Goal: Task Accomplishment & Management: Manage account settings

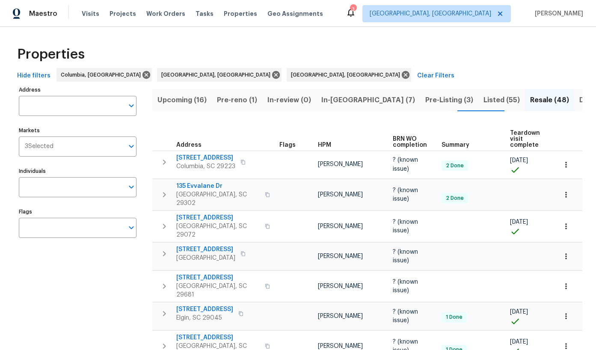
click at [67, 104] on input "Address" at bounding box center [71, 106] width 105 height 20
type input "457 kingshead"
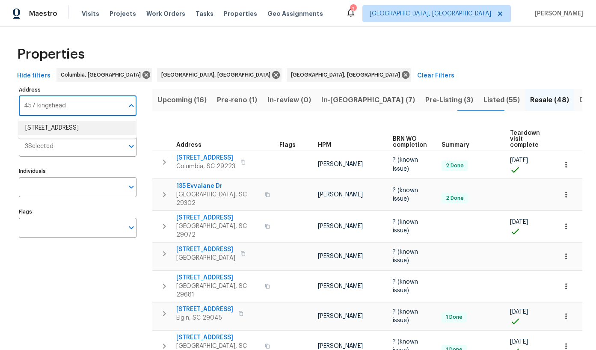
click at [76, 129] on li "457 Kingshead Ct Irmo SC 29063" at bounding box center [77, 128] width 118 height 14
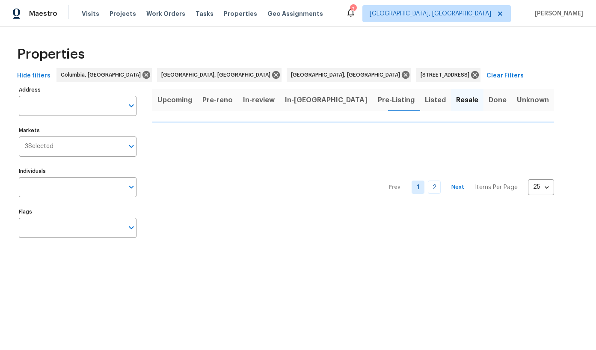
type input "457 Kingshead Ct Irmo SC 29063"
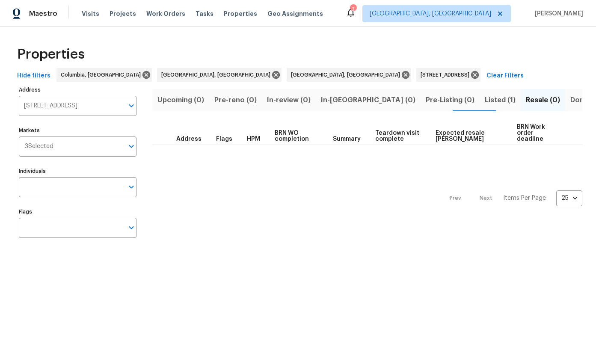
click at [485, 101] on span "Listed (1)" at bounding box center [500, 100] width 31 height 12
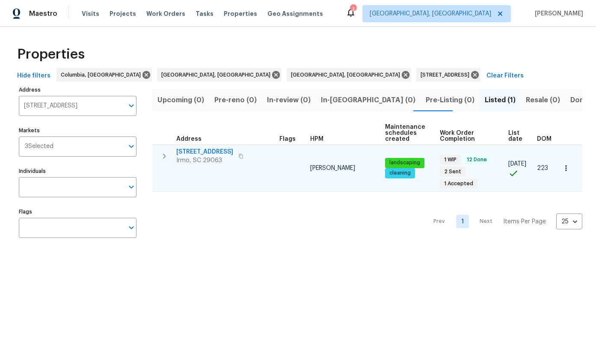
click at [197, 149] on span "457 Kingshead Ct" at bounding box center [204, 152] width 57 height 9
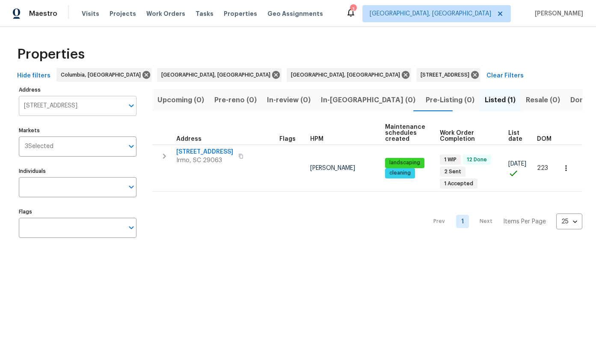
click at [115, 105] on input "457 Kingshead Ct Irmo SC 29063" at bounding box center [71, 106] width 105 height 20
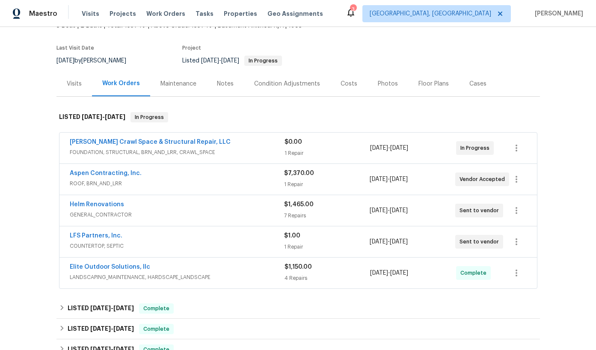
scroll to position [57, 0]
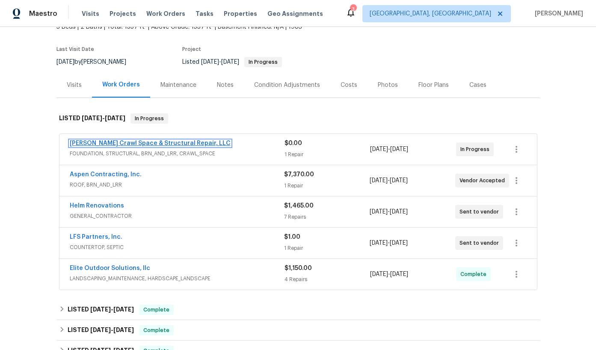
click at [166, 143] on link "Falcone Crawl Space & Structural Repair, LLC" at bounding box center [150, 143] width 161 height 6
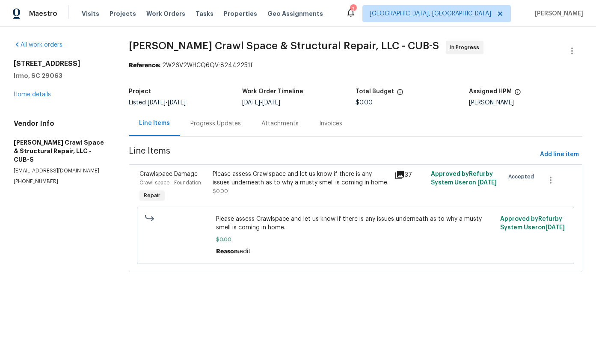
click at [209, 126] on div "Progress Updates" at bounding box center [215, 123] width 51 height 9
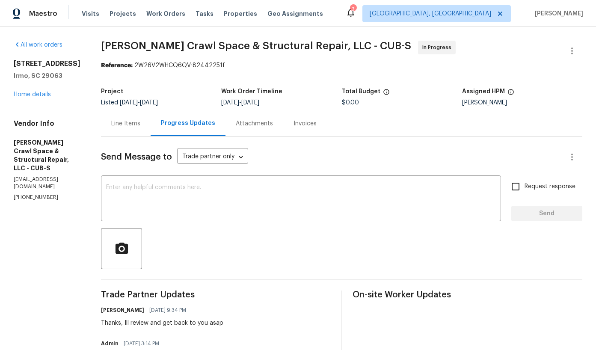
click at [32, 90] on div "457 Kingshead Ct Irmo, SC 29063 Home details" at bounding box center [47, 78] width 67 height 39
click at [33, 92] on link "Home details" at bounding box center [32, 95] width 37 height 6
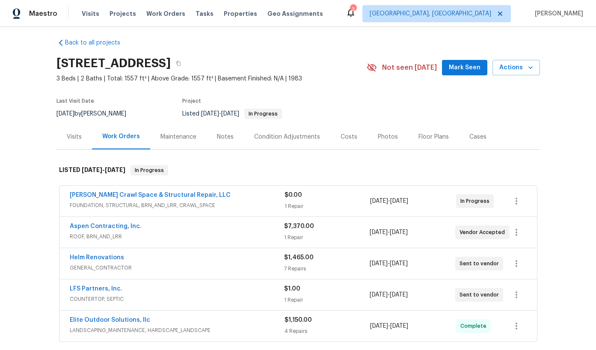
scroll to position [27, 0]
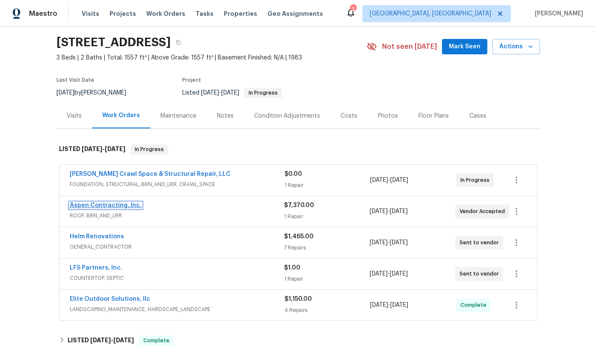
click at [121, 205] on link "Aspen Contracting, Inc." at bounding box center [106, 205] width 72 height 6
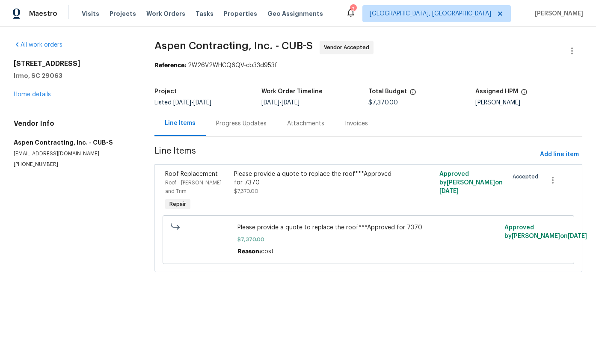
click at [232, 122] on div "Progress Updates" at bounding box center [241, 123] width 51 height 9
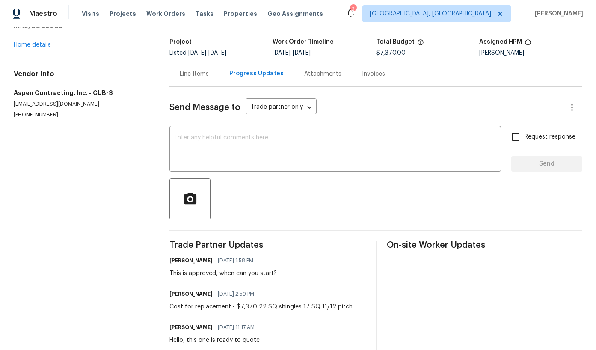
scroll to position [56, 0]
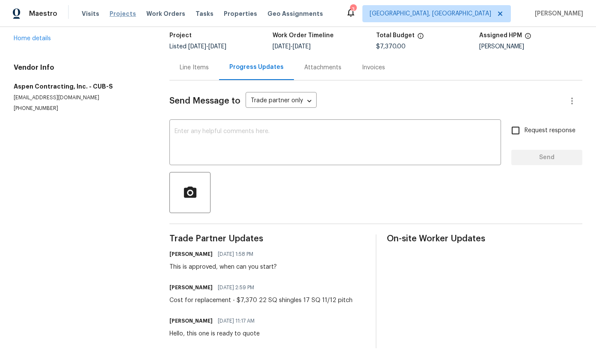
click at [124, 13] on span "Projects" at bounding box center [123, 13] width 27 height 9
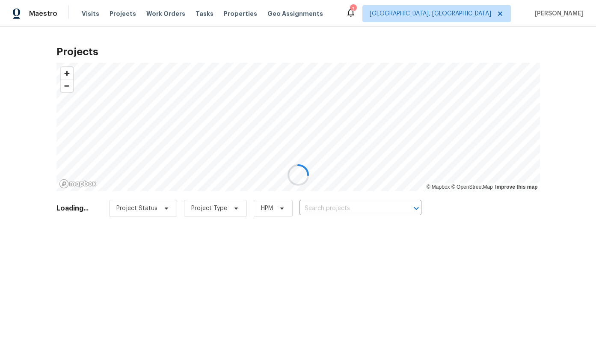
click at [348, 207] on div at bounding box center [298, 175] width 596 height 350
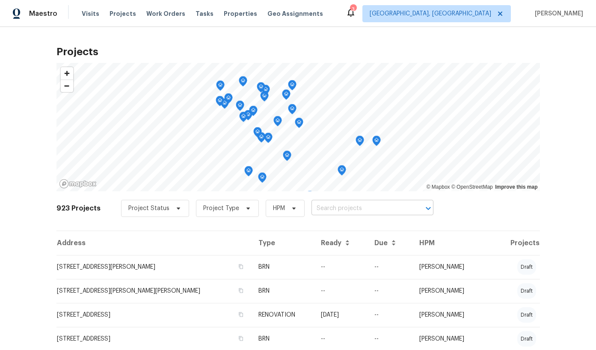
click at [346, 209] on input "text" at bounding box center [361, 208] width 98 height 13
type input "155 dover"
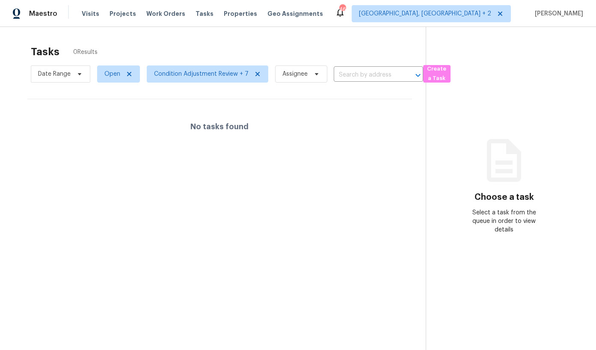
click at [118, 14] on span "Projects" at bounding box center [123, 13] width 27 height 9
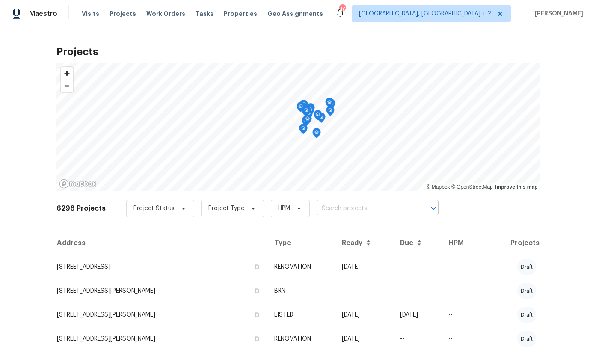
click at [321, 208] on input "text" at bounding box center [366, 208] width 98 height 13
type input "155 dover"
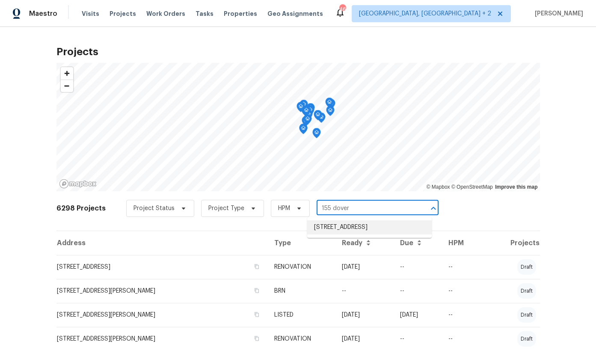
click at [317, 223] on li "155 Doverside Dr, Columbia, SC 29212" at bounding box center [369, 227] width 125 height 14
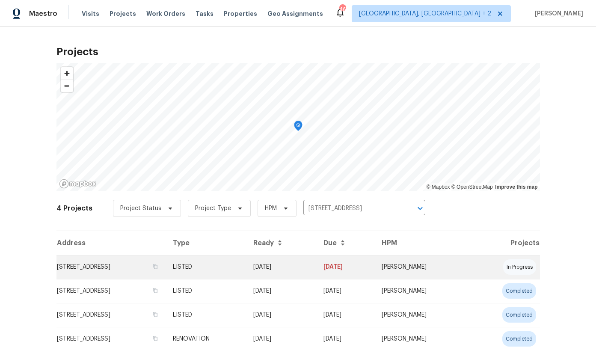
click at [121, 265] on td "155 Doverside Dr, Columbia, SC 29212" at bounding box center [111, 267] width 110 height 24
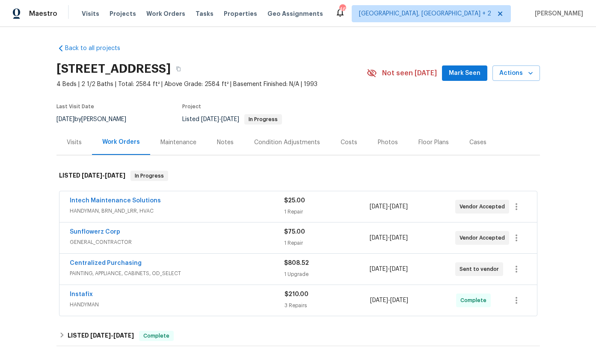
click at [115, 233] on div "Sunflowerz Corp" at bounding box center [177, 233] width 214 height 10
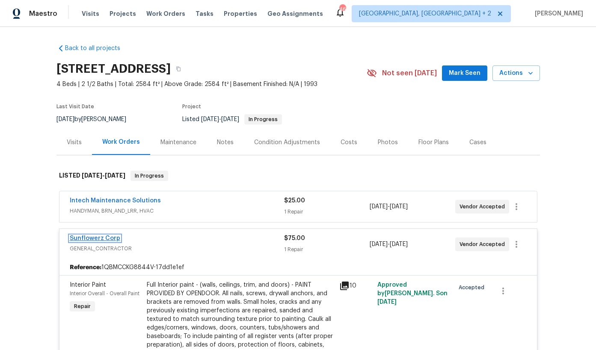
click at [105, 238] on link "Sunflowerz Corp" at bounding box center [95, 238] width 51 height 6
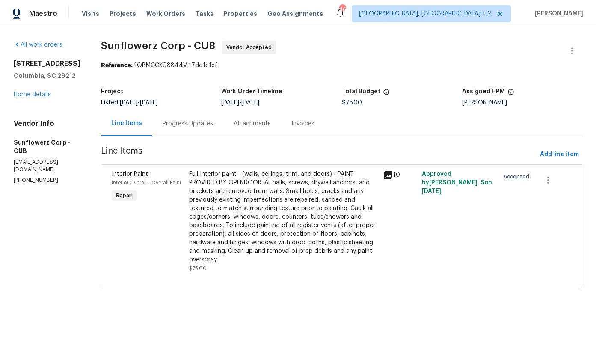
click at [223, 202] on div "Full Interior paint - (walls, ceilings, trim, and doors) - PAINT PROVIDED BY OP…" at bounding box center [283, 217] width 189 height 94
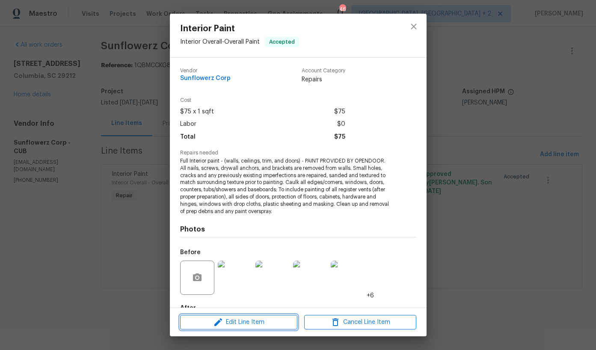
click at [245, 324] on span "Edit Line Item" at bounding box center [239, 322] width 112 height 11
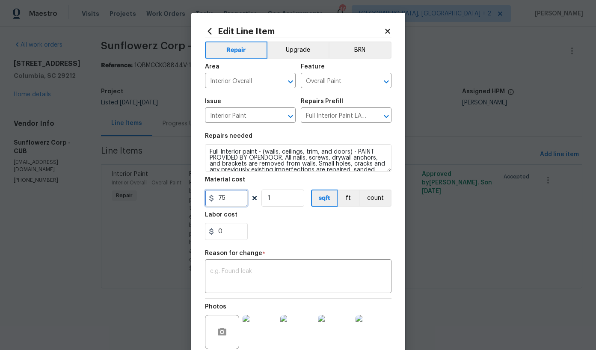
drag, startPoint x: 226, startPoint y: 196, endPoint x: 178, endPoint y: 193, distance: 48.1
click at [178, 193] on div "Edit Line Item Repair Upgrade BRN Area Interior Overall ​ Feature Overall Paint…" at bounding box center [298, 175] width 596 height 350
type input "2584"
click at [271, 197] on input "1" at bounding box center [282, 198] width 43 height 17
type input "155"
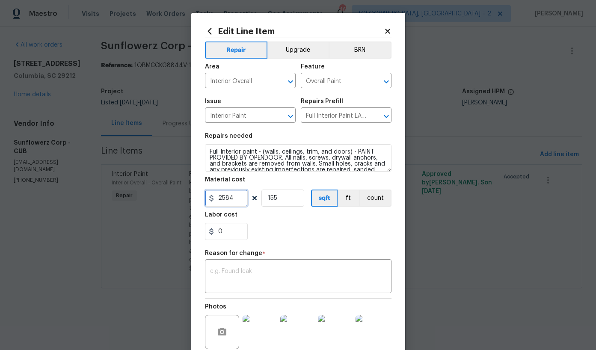
drag, startPoint x: 236, startPoint y: 196, endPoint x: 187, endPoint y: 195, distance: 48.8
click at [187, 195] on div "Edit Line Item Repair Upgrade BRN Area Interior Overall ​ Feature Overall Paint…" at bounding box center [298, 175] width 596 height 350
type input "1.55"
type input "2584"
click at [240, 275] on textarea at bounding box center [298, 277] width 176 height 18
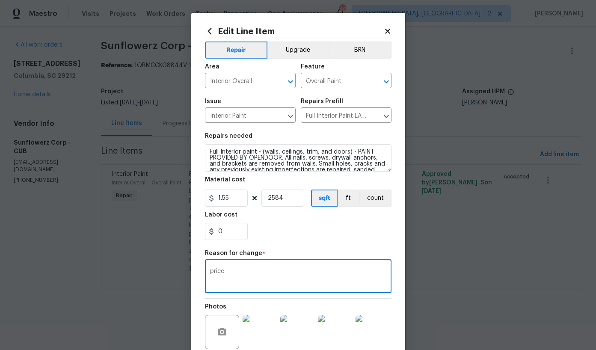
scroll to position [80, 0]
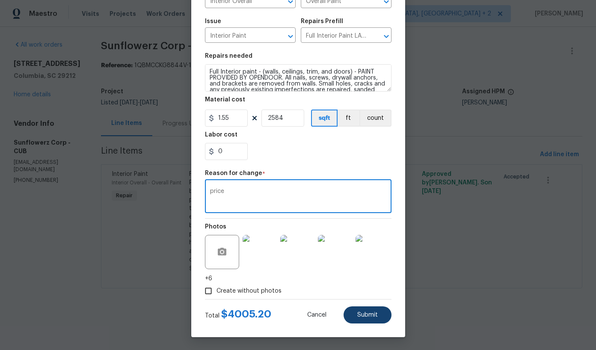
type textarea "price"
click at [345, 312] on button "Submit" at bounding box center [368, 314] width 48 height 17
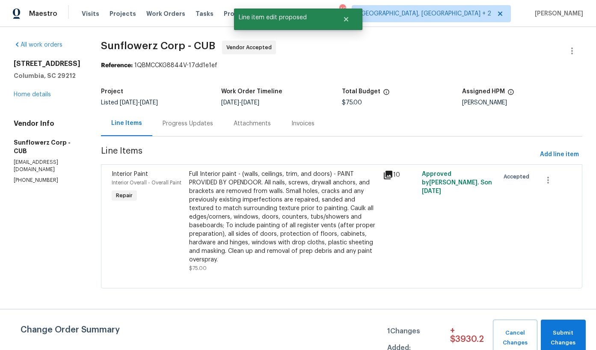
scroll to position [0, 0]
click at [572, 328] on span "Submit Changes" at bounding box center [563, 338] width 36 height 20
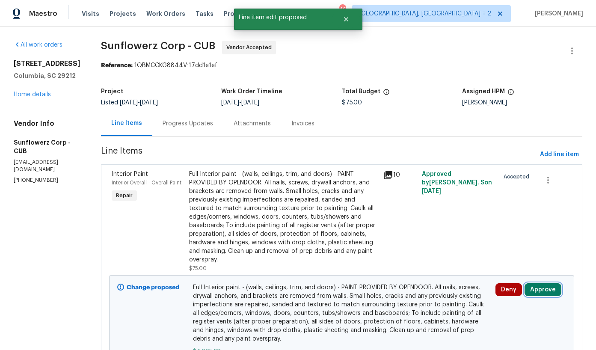
click at [535, 289] on button "Approve" at bounding box center [543, 289] width 37 height 13
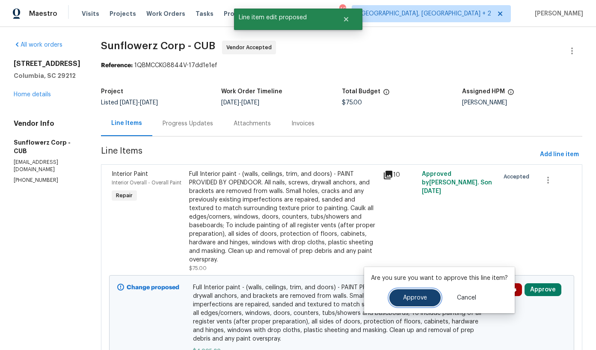
click at [404, 300] on span "Approve" at bounding box center [415, 298] width 24 height 6
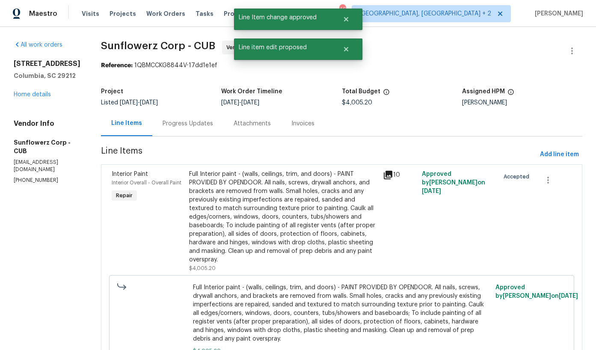
click at [186, 127] on div "Progress Updates" at bounding box center [188, 123] width 51 height 9
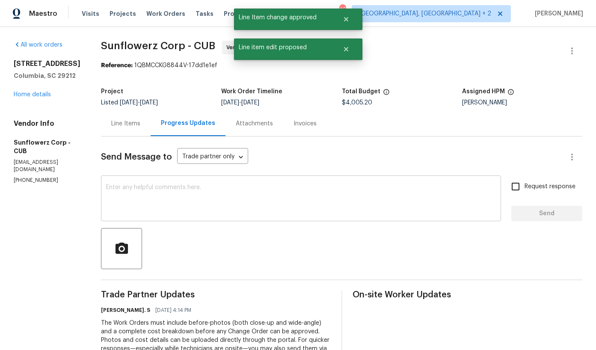
click at [243, 194] on textarea at bounding box center [301, 199] width 390 height 30
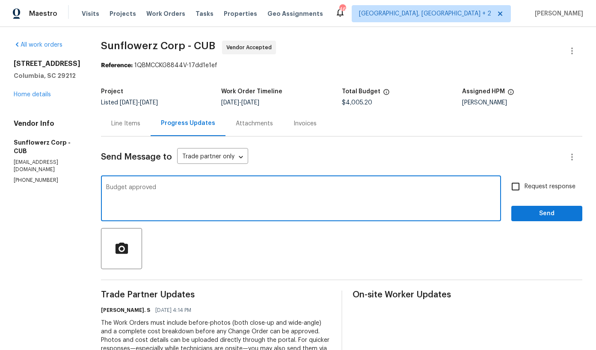
type textarea "Budget approved"
click at [552, 189] on span "Request response" at bounding box center [550, 186] width 51 height 9
click at [525, 189] on input "Request response" at bounding box center [516, 187] width 18 height 18
checkbox input "true"
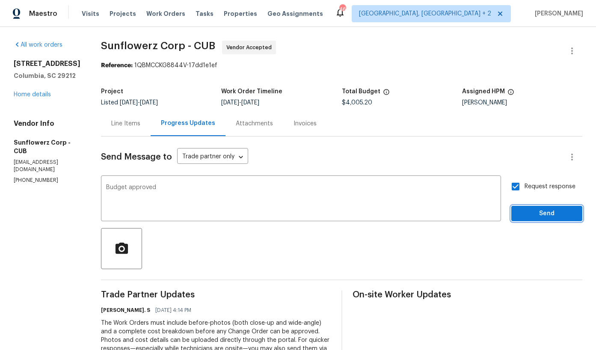
click at [548, 209] on span "Send" at bounding box center [546, 213] width 57 height 11
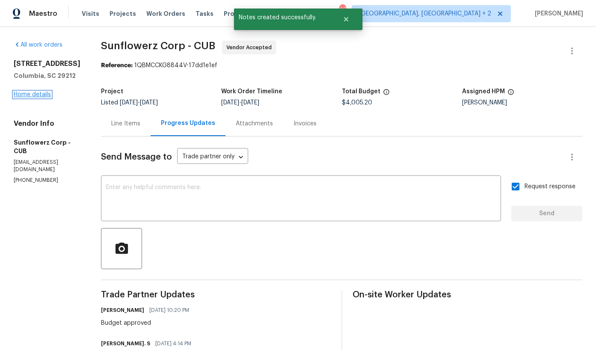
click at [41, 95] on link "Home details" at bounding box center [32, 95] width 37 height 6
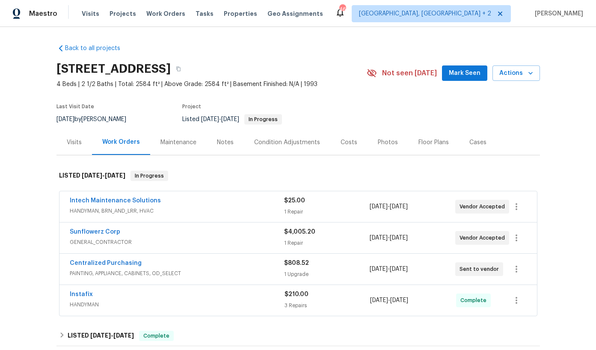
click at [343, 144] on div "Costs" at bounding box center [349, 142] width 17 height 9
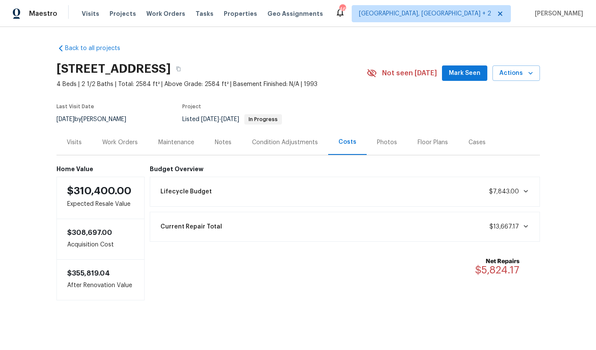
click at [120, 145] on div "Work Orders" at bounding box center [120, 142] width 36 height 9
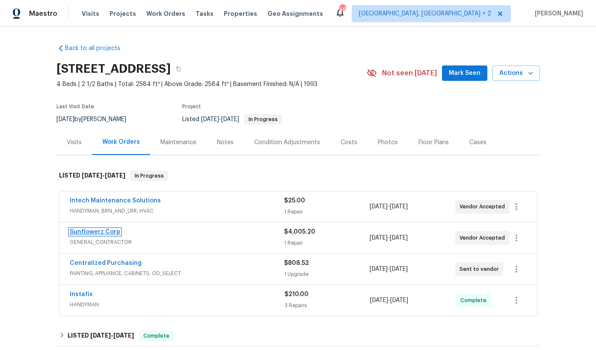
click at [106, 232] on link "Sunflowerz Corp" at bounding box center [95, 232] width 51 height 6
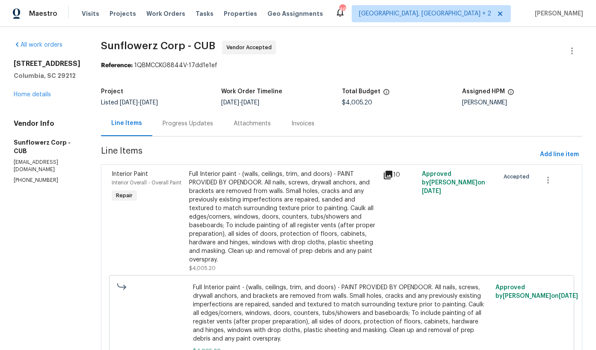
click at [265, 184] on div "Full Interior paint - (walls, ceilings, trim, and doors) - PAINT PROVIDED BY OP…" at bounding box center [283, 217] width 189 height 94
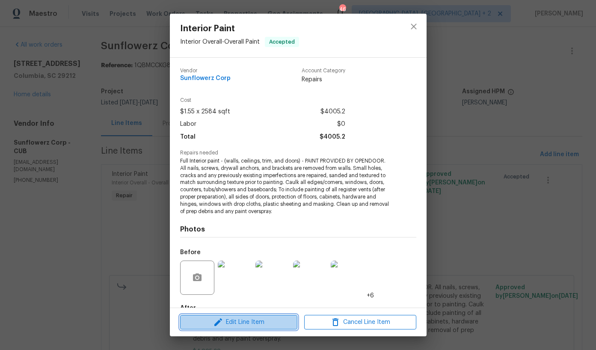
click at [238, 323] on span "Edit Line Item" at bounding box center [239, 322] width 112 height 11
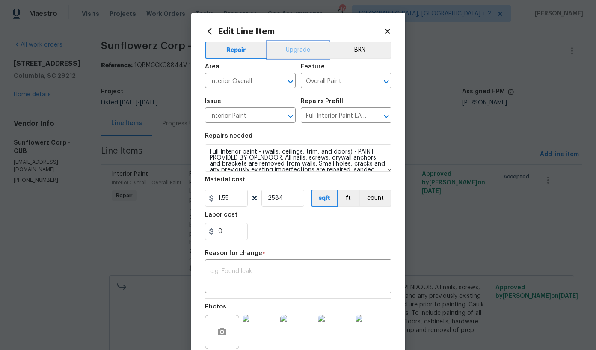
click at [288, 51] on button "Upgrade" at bounding box center [297, 50] width 61 height 17
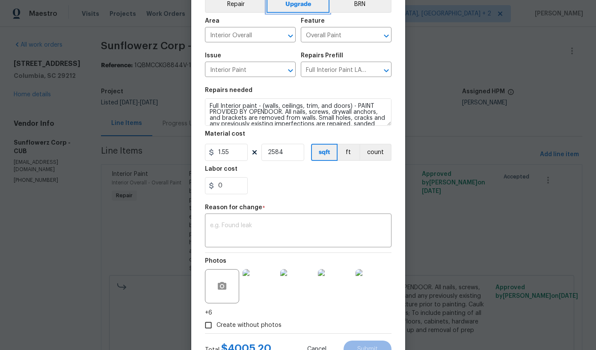
scroll to position [56, 0]
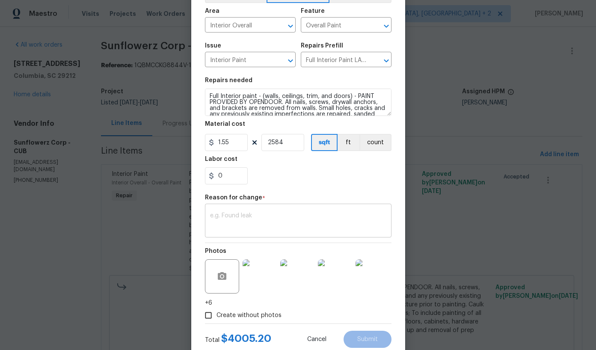
click at [275, 227] on textarea at bounding box center [298, 222] width 176 height 18
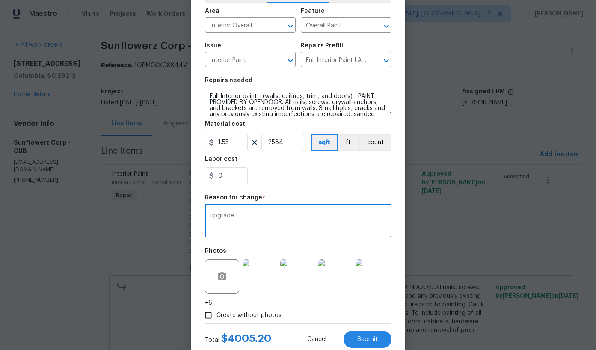
scroll to position [80, 0]
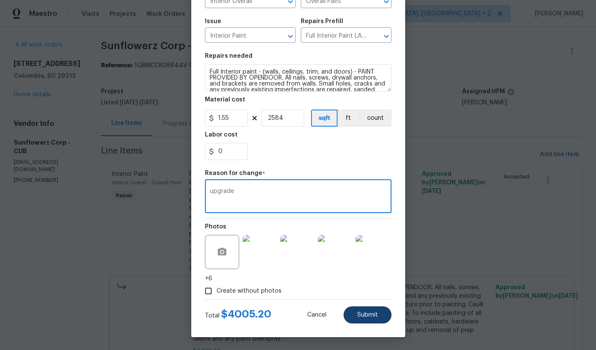
type textarea "upgrade"
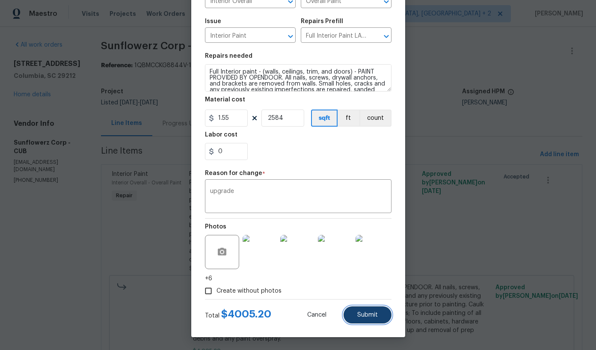
click at [357, 309] on button "Submit" at bounding box center [368, 314] width 48 height 17
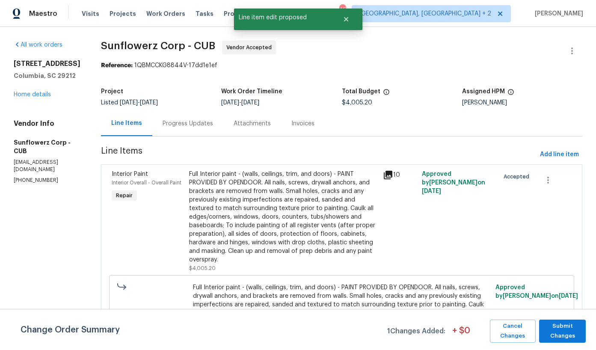
scroll to position [0, 0]
click at [571, 336] on span "Submit Changes" at bounding box center [563, 331] width 38 height 20
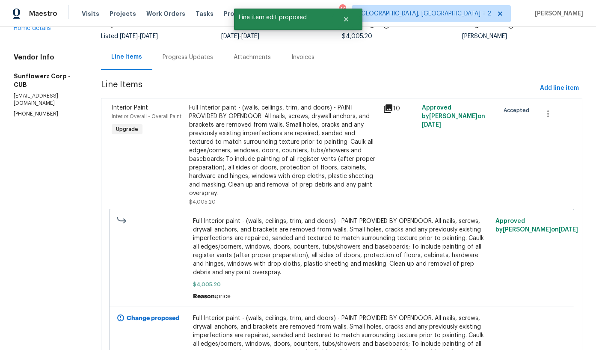
scroll to position [25, 0]
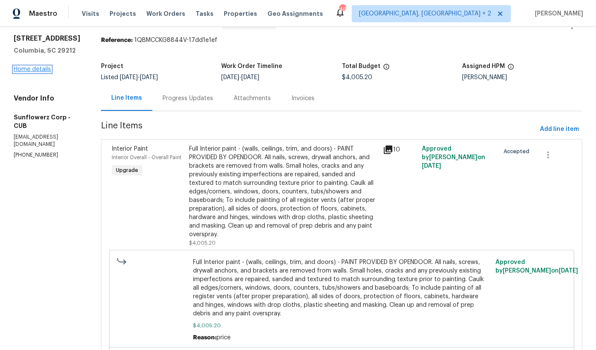
click at [35, 67] on link "Home details" at bounding box center [32, 69] width 37 height 6
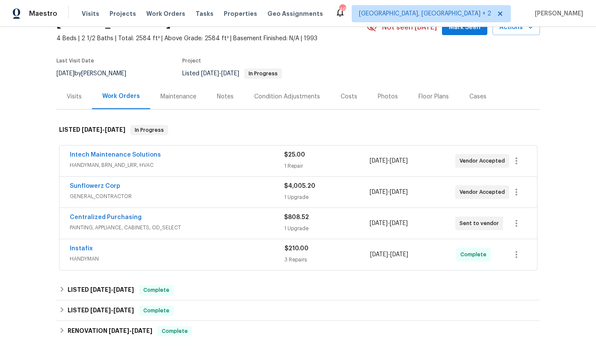
scroll to position [62, 0]
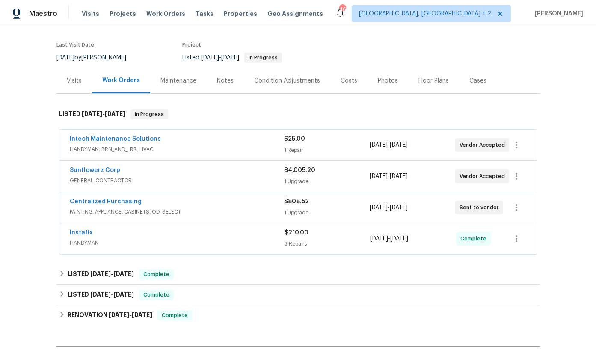
click at [218, 211] on span "PAINTING, APPLIANCE, CABINETS, OD_SELECT" at bounding box center [177, 212] width 214 height 9
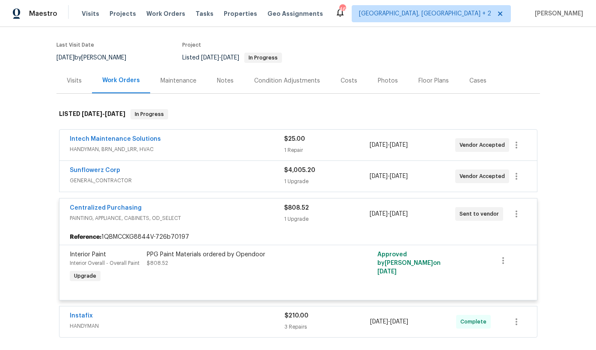
click at [218, 217] on span "PAINTING, APPLIANCE, CABINETS, OD_SELECT" at bounding box center [177, 218] width 214 height 9
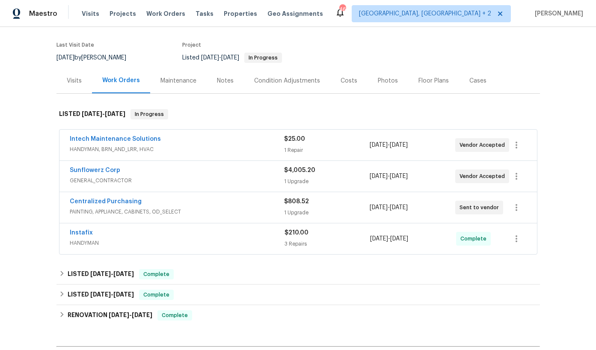
click at [210, 146] on span "HANDYMAN, BRN_AND_LRR, HVAC" at bounding box center [177, 149] width 214 height 9
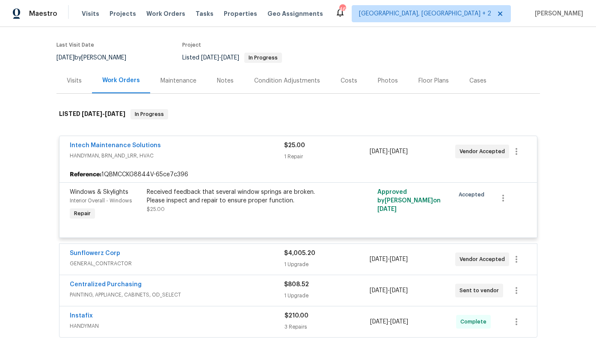
click at [211, 152] on span "HANDYMAN, BRN_AND_LRR, HVAC" at bounding box center [177, 156] width 214 height 9
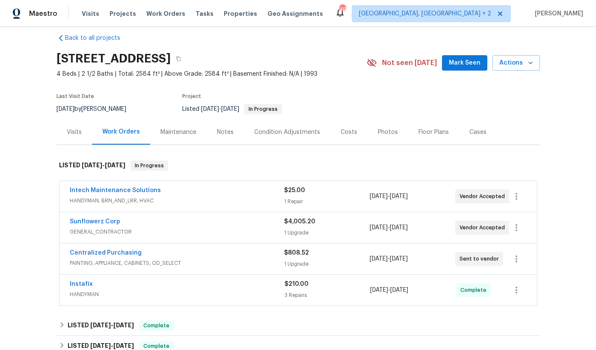
scroll to position [0, 0]
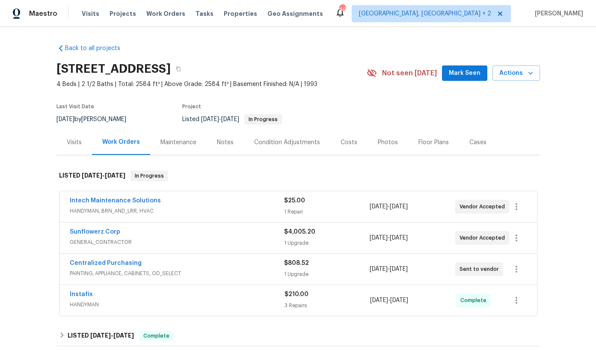
click at [224, 144] on div "Notes" at bounding box center [225, 142] width 17 height 9
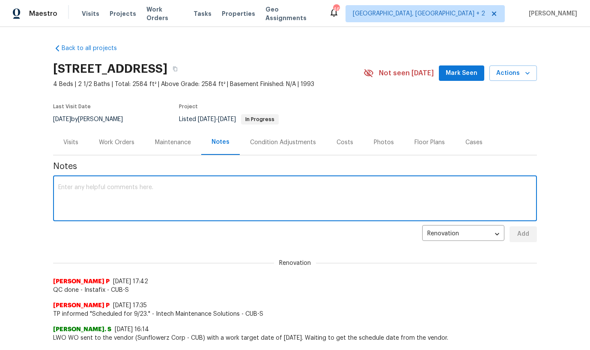
click at [154, 195] on textarea at bounding box center [294, 199] width 473 height 30
type textarea "Approved budget for full paint Sunflowerz"
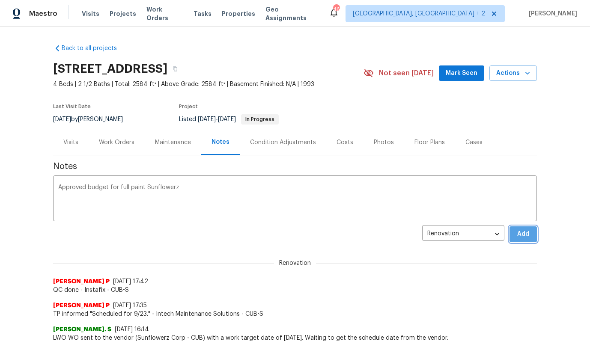
click at [526, 236] on span "Add" at bounding box center [523, 234] width 14 height 11
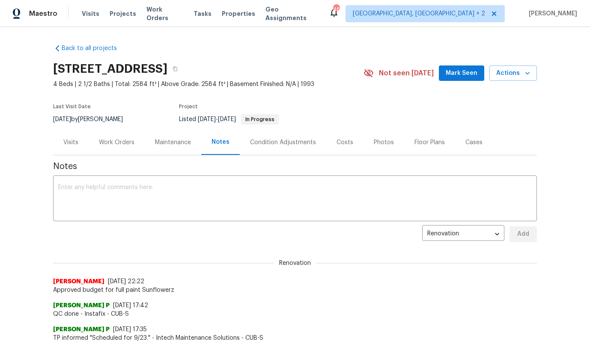
click at [117, 141] on div "Work Orders" at bounding box center [117, 142] width 36 height 9
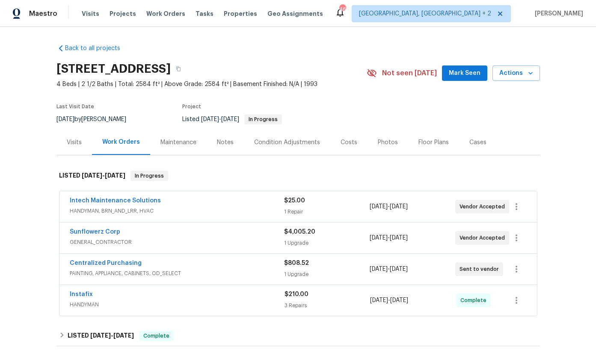
scroll to position [97, 0]
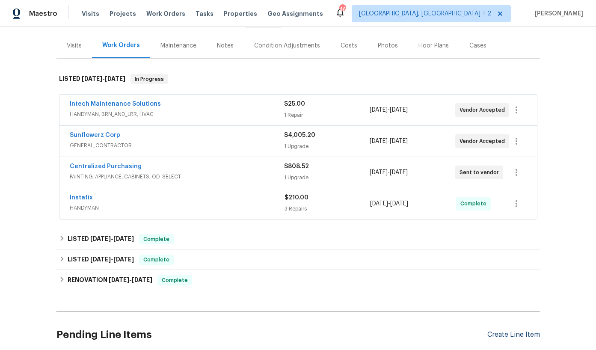
click at [499, 336] on div "Create Line Item" at bounding box center [513, 335] width 53 height 8
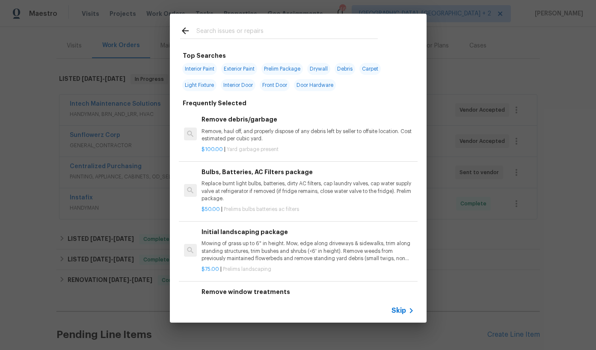
click at [478, 59] on div "Top Searches Interior Paint Exterior Paint Prelim Package Drywall Debris Carpet…" at bounding box center [298, 168] width 596 height 336
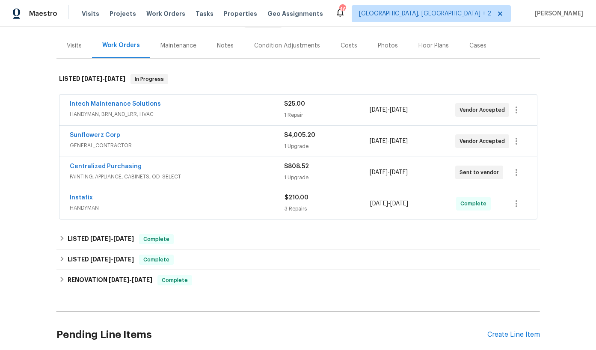
scroll to position [0, 0]
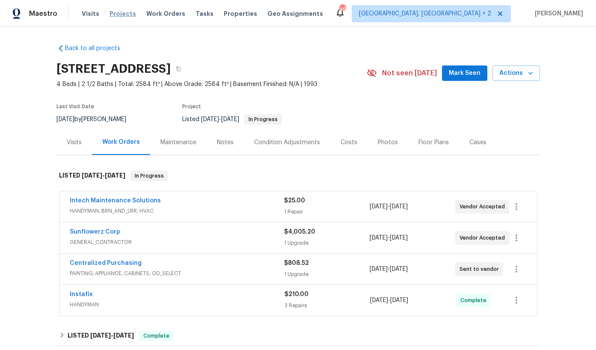
click at [123, 9] on span "Projects" at bounding box center [123, 13] width 27 height 9
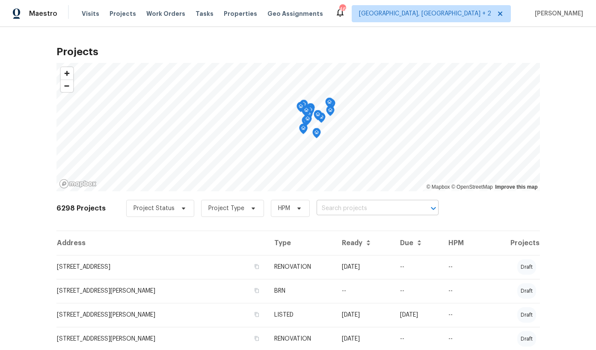
click at [354, 206] on input "text" at bounding box center [366, 208] width 98 height 13
type input "421"
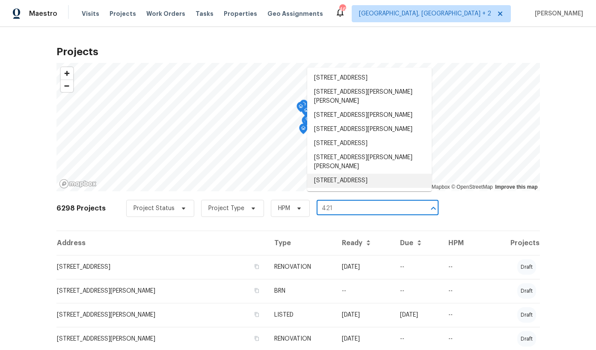
click at [360, 188] on li "421 High Valley Blvd, Greenville, SC 29605" at bounding box center [369, 181] width 125 height 14
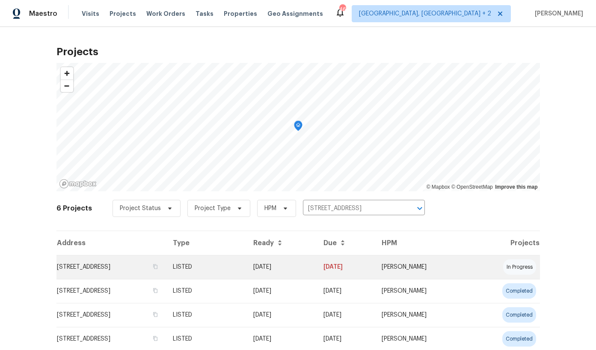
click at [108, 268] on td "421 High Valley Blvd, Greenville, SC 29605" at bounding box center [111, 267] width 110 height 24
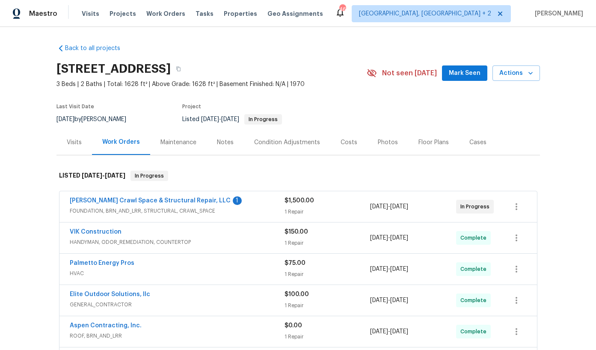
click at [180, 197] on span "Falcone Crawl Space & Structural Repair, LLC" at bounding box center [150, 200] width 161 height 9
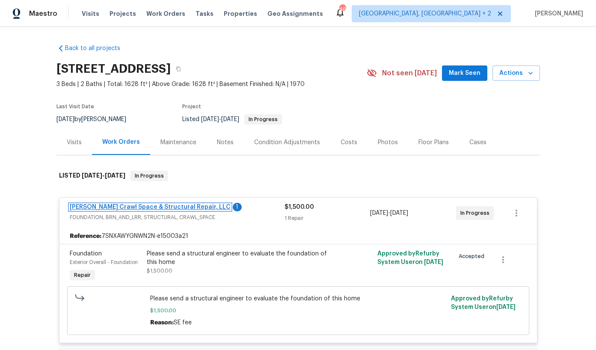
click at [178, 207] on link "Falcone Crawl Space & Structural Repair, LLC" at bounding box center [150, 207] width 161 height 6
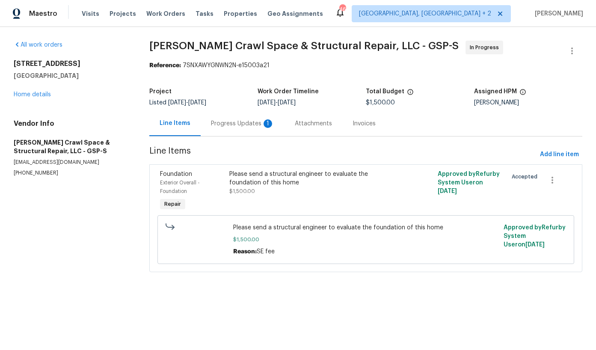
click at [216, 127] on div "Progress Updates 1" at bounding box center [242, 123] width 63 height 9
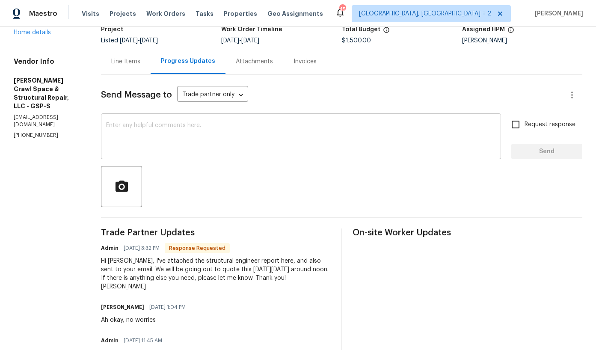
scroll to position [94, 0]
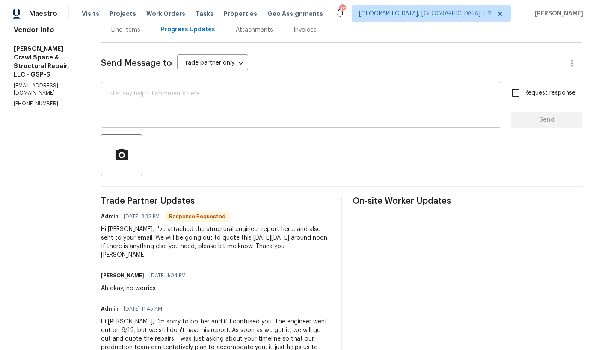
click at [217, 105] on textarea at bounding box center [301, 106] width 390 height 30
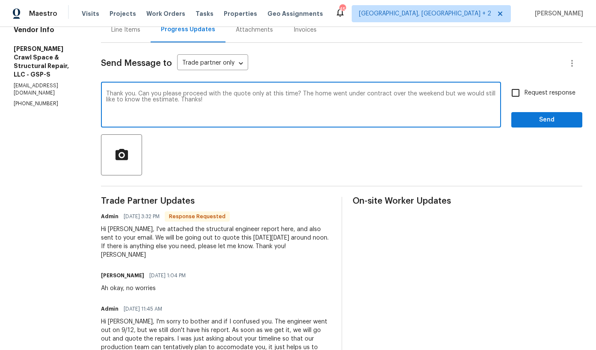
type textarea "Thank you. Can you please proceed with the quote only at this time? The home we…"
click at [528, 93] on span "Request response" at bounding box center [550, 93] width 51 height 9
click at [525, 93] on input "Request response" at bounding box center [516, 93] width 18 height 18
checkbox input "true"
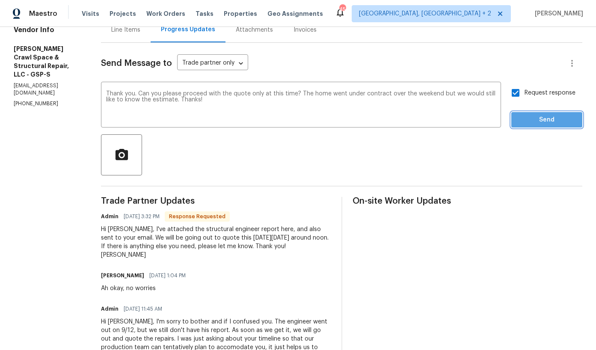
click at [522, 116] on span "Send" at bounding box center [546, 120] width 57 height 11
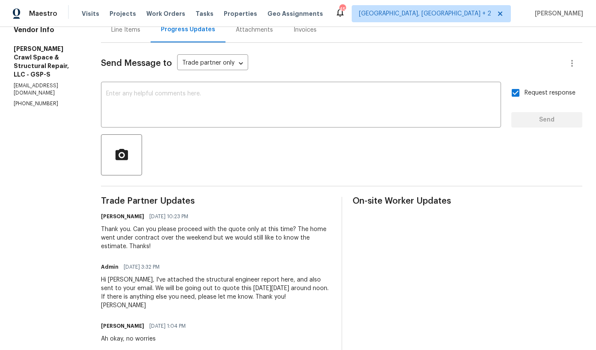
scroll to position [0, 0]
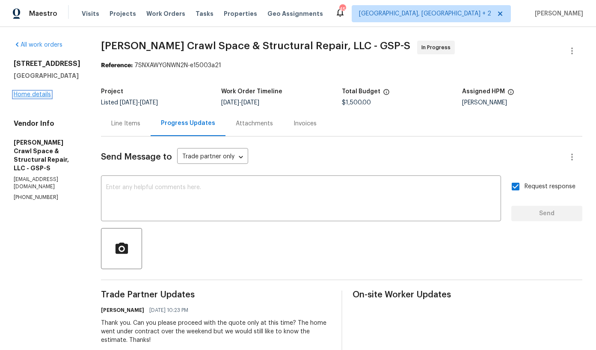
click at [30, 96] on link "Home details" at bounding box center [32, 95] width 37 height 6
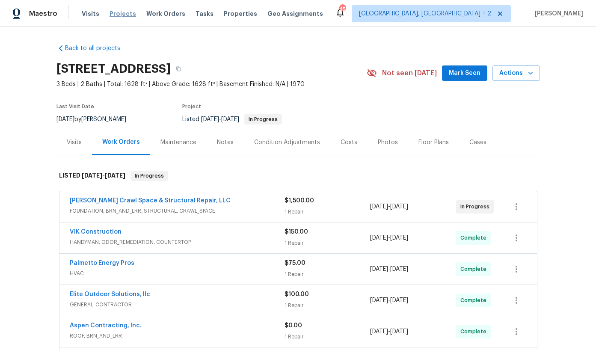
click at [125, 14] on span "Projects" at bounding box center [123, 13] width 27 height 9
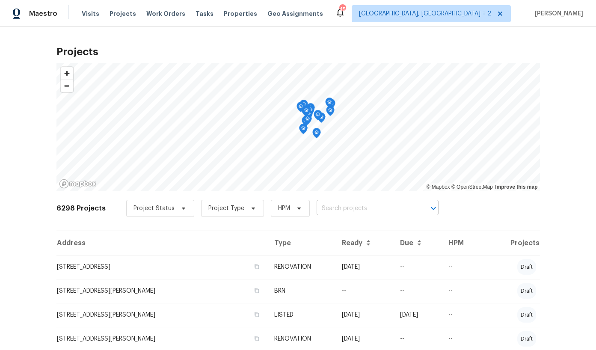
click at [337, 205] on input "text" at bounding box center [366, 208] width 98 height 13
type input "224 kailin"
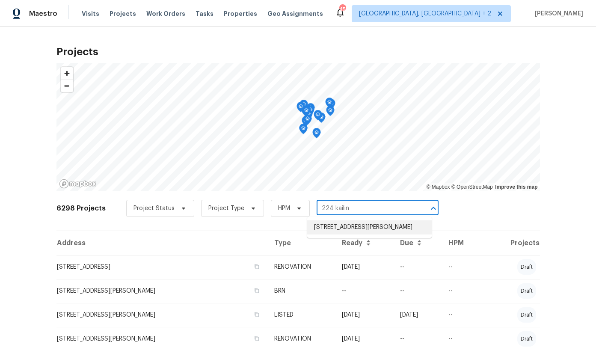
click at [345, 230] on li "224 Kailin Shea Ave, Pacolet, SC 29372" at bounding box center [369, 227] width 125 height 14
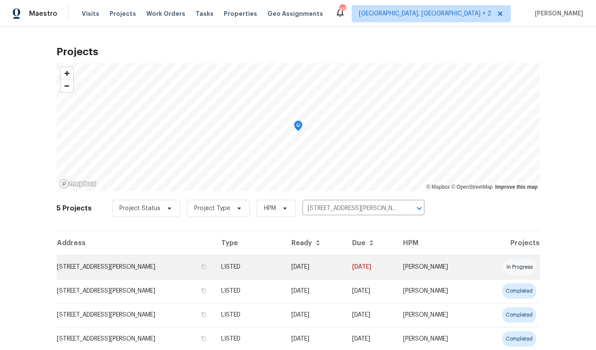
click at [99, 272] on td "224 Kailin Shea Ave, Pacolet, SC 29372" at bounding box center [135, 267] width 158 height 24
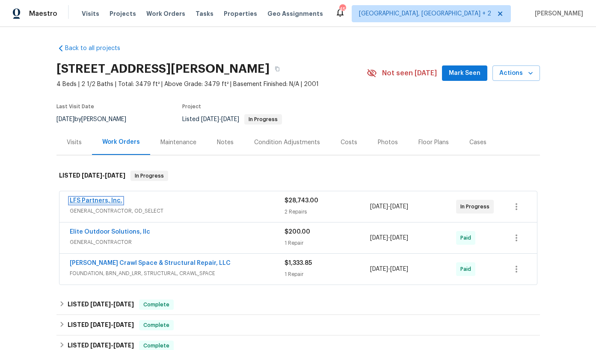
click at [88, 202] on link "LFS Partners, Inc." at bounding box center [96, 201] width 53 height 6
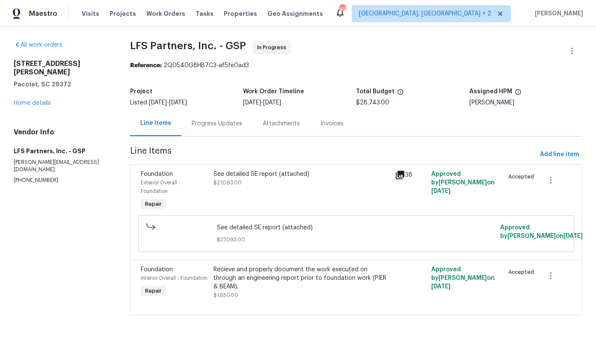
click at [205, 131] on div "Progress Updates" at bounding box center [216, 123] width 71 height 25
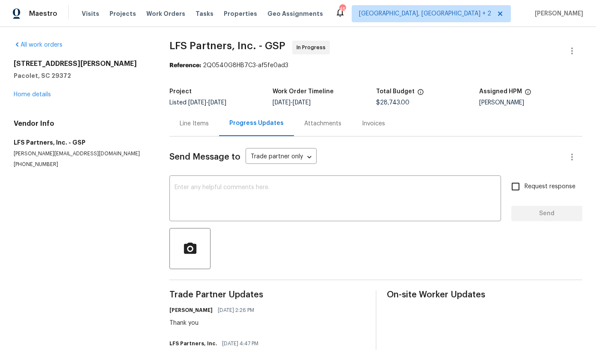
click at [121, 18] on div "Visits Projects Work Orders Tasks Properties Geo Assignments" at bounding box center [208, 13] width 252 height 17
click at [122, 14] on span "Projects" at bounding box center [123, 13] width 27 height 9
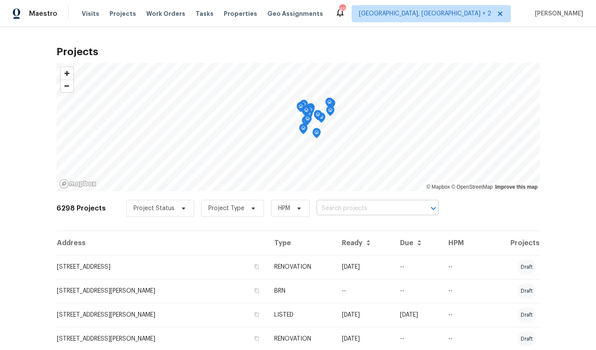
click at [342, 207] on input "text" at bounding box center [366, 208] width 98 height 13
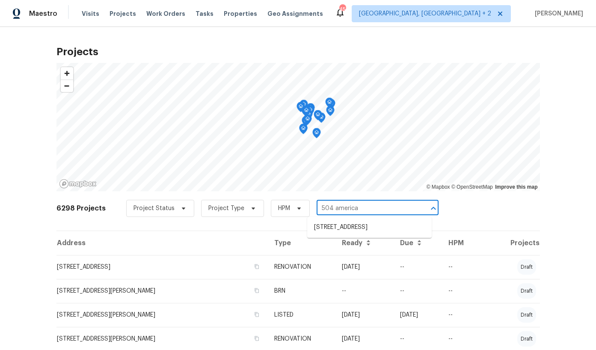
type input "504 american"
click at [342, 226] on li "504 American Legion Rd, Greer, SC 29651" at bounding box center [369, 227] width 125 height 14
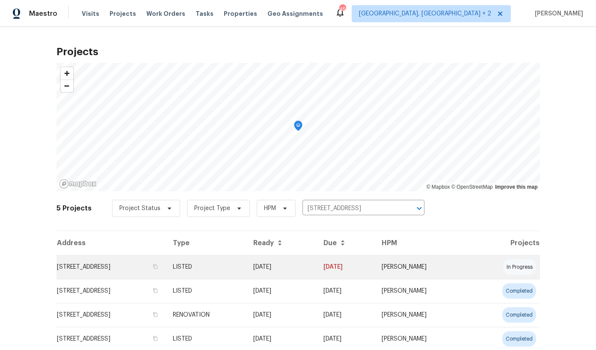
click at [137, 271] on td "504 American Legion Rd, Greer, SC 29651" at bounding box center [111, 267] width 110 height 24
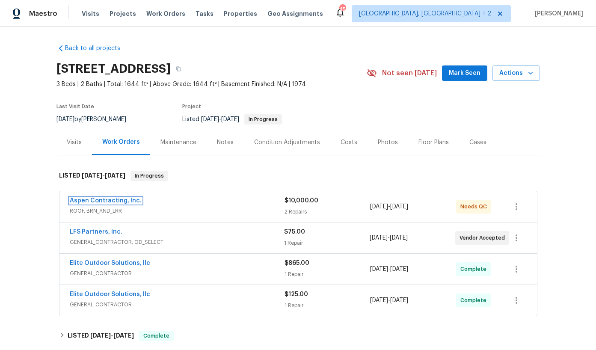
click at [121, 202] on link "Aspen Contracting, Inc." at bounding box center [106, 201] width 72 height 6
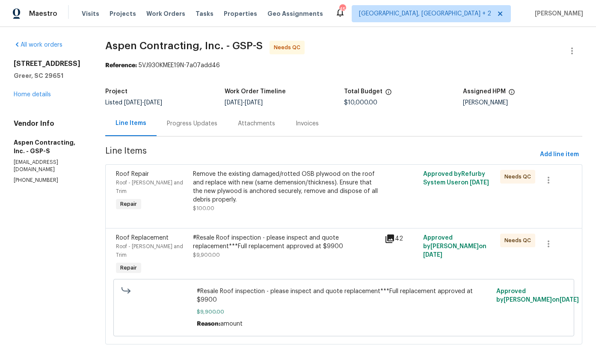
click at [242, 240] on div "#Resale Roof inspection - please inspect and quote replacement***Full replaceme…" at bounding box center [286, 242] width 187 height 17
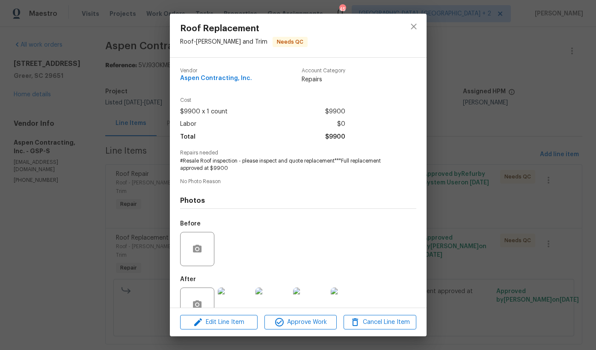
scroll to position [23, 0]
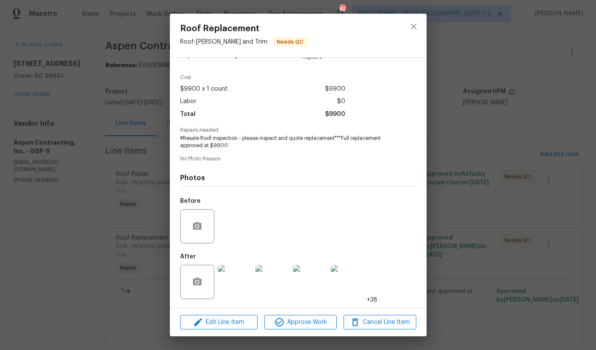
click at [240, 278] on img at bounding box center [235, 282] width 34 height 34
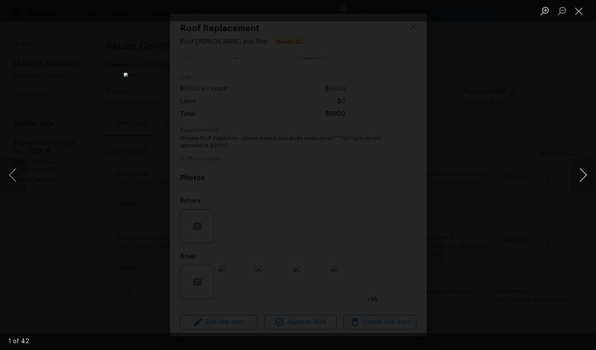
click at [583, 178] on button "Next image" at bounding box center [583, 175] width 26 height 34
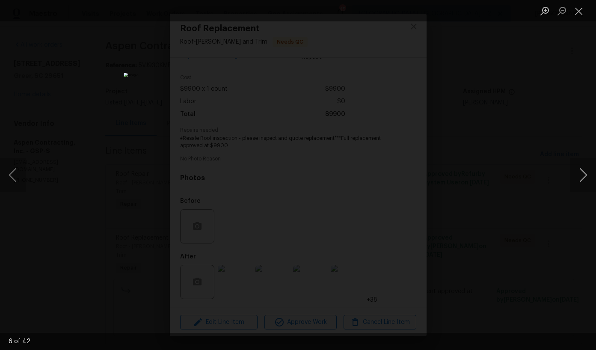
click at [583, 178] on button "Next image" at bounding box center [583, 175] width 26 height 34
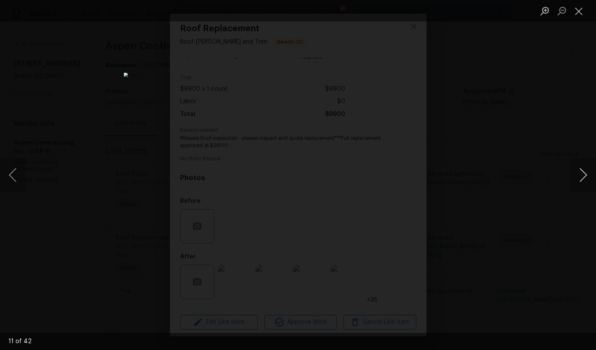
click at [583, 178] on button "Next image" at bounding box center [583, 175] width 26 height 34
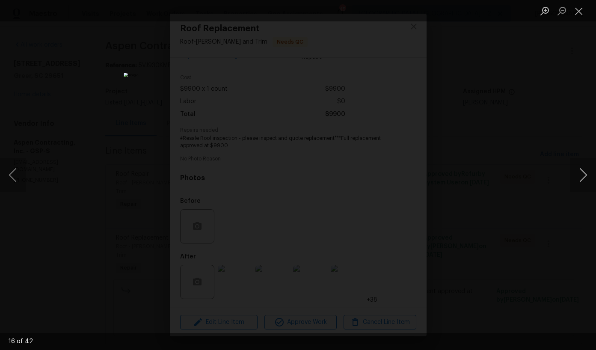
click at [583, 178] on button "Next image" at bounding box center [583, 175] width 26 height 34
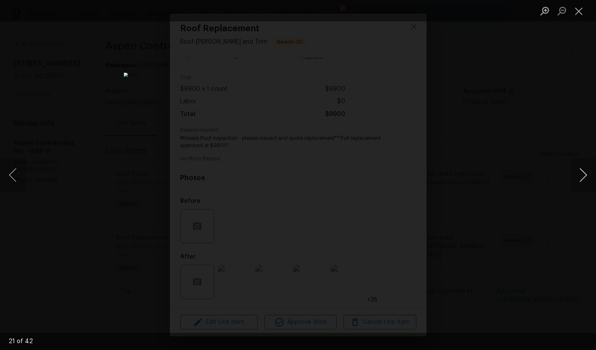
click at [583, 178] on button "Next image" at bounding box center [583, 175] width 26 height 34
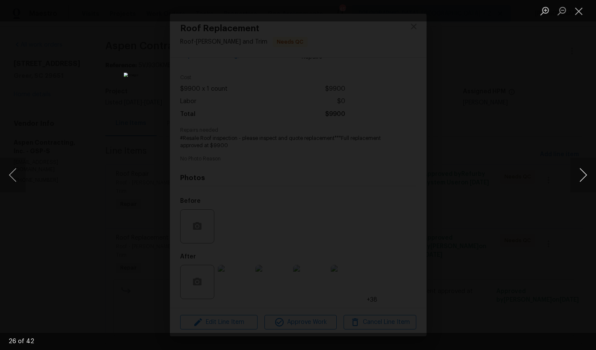
click at [583, 178] on button "Next image" at bounding box center [583, 175] width 26 height 34
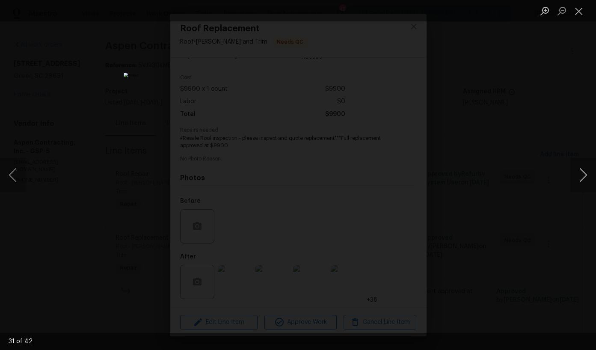
click at [583, 178] on button "Next image" at bounding box center [583, 175] width 26 height 34
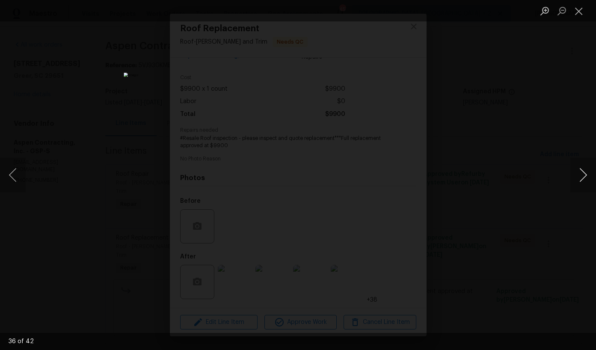
click at [583, 178] on button "Next image" at bounding box center [583, 175] width 26 height 34
click at [21, 179] on button "Previous image" at bounding box center [13, 175] width 26 height 34
click at [590, 177] on button "Next image" at bounding box center [583, 175] width 26 height 34
click at [587, 177] on button "Next image" at bounding box center [583, 175] width 26 height 34
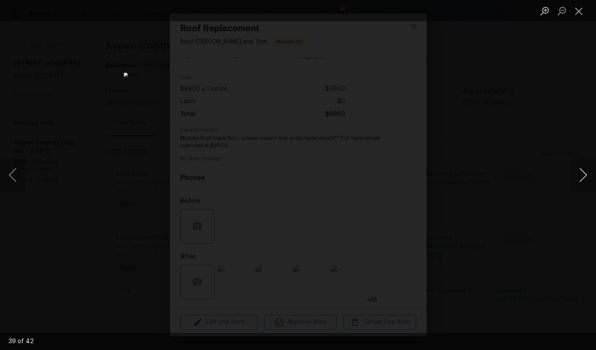
click at [587, 177] on button "Next image" at bounding box center [583, 175] width 26 height 34
click at [540, 233] on div "Lightbox" at bounding box center [298, 175] width 596 height 350
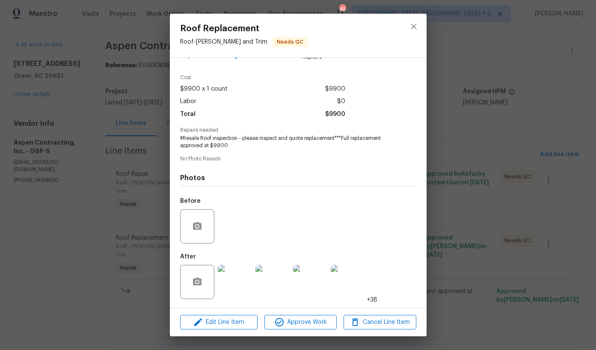
click at [79, 177] on div "Roof Replacement Roof - Eaves and Trim Needs QC Vendor Aspen Contracting, Inc. …" at bounding box center [298, 175] width 596 height 350
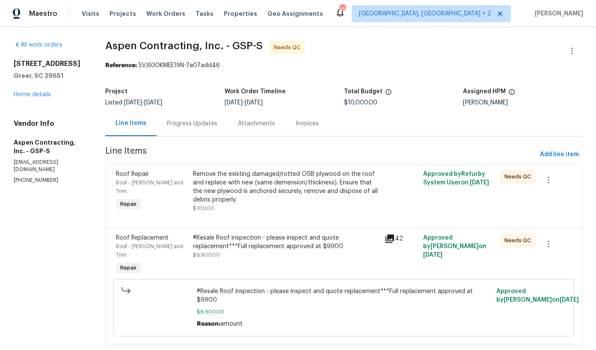
click at [183, 126] on div "Progress Updates" at bounding box center [192, 123] width 51 height 9
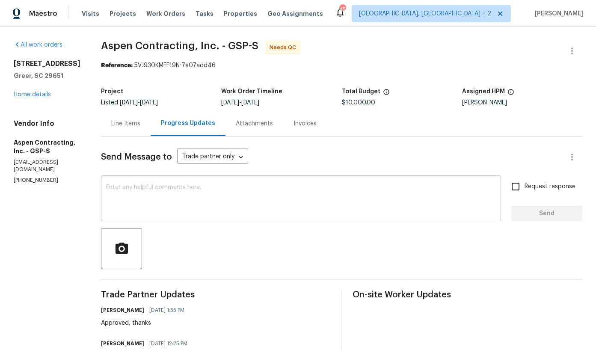
click at [197, 191] on textarea at bounding box center [301, 199] width 390 height 30
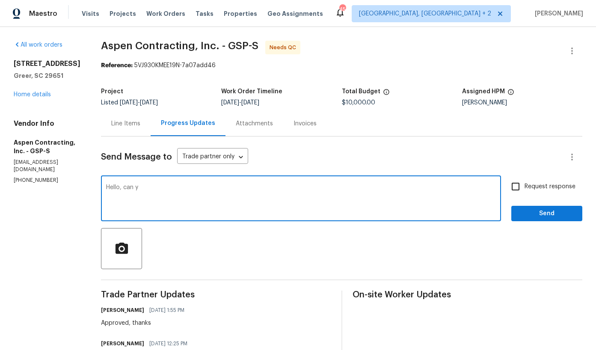
type textarea "Hello, can y"
click at [132, 131] on div "Line Items" at bounding box center [126, 123] width 50 height 25
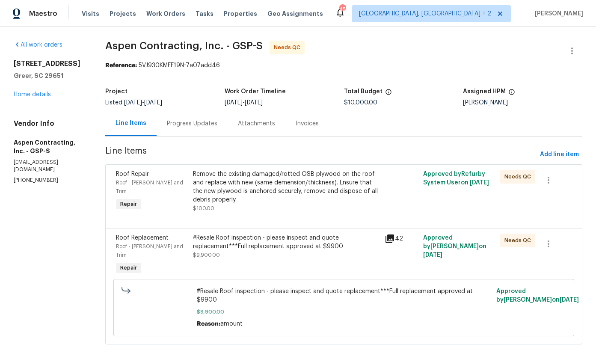
click at [275, 246] on div "#Resale Roof inspection - please inspect and quote replacement***Full replaceme…" at bounding box center [286, 242] width 187 height 17
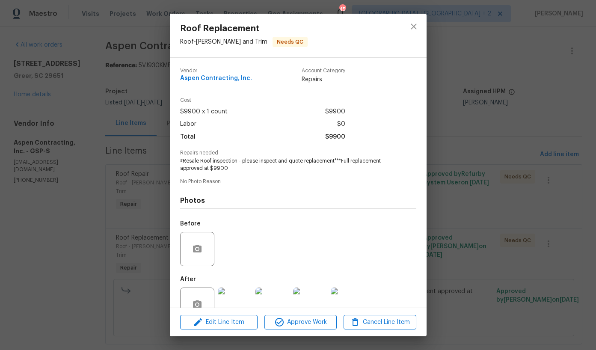
click at [148, 272] on div "Roof Replacement Roof - Eaves and Trim Needs QC Vendor Aspen Contracting, Inc. …" at bounding box center [298, 175] width 596 height 350
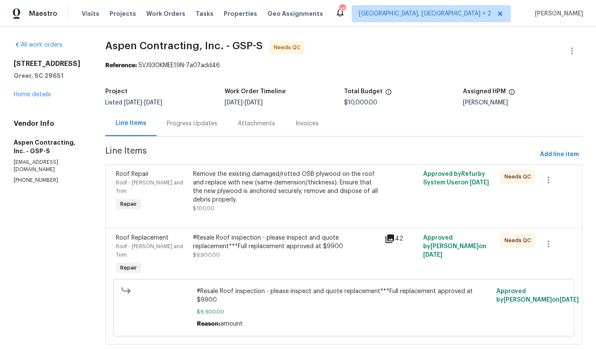
click at [243, 198] on div "Remove the existing damaged/rotted OSB plywood on the roof and replace with new…" at bounding box center [286, 187] width 187 height 34
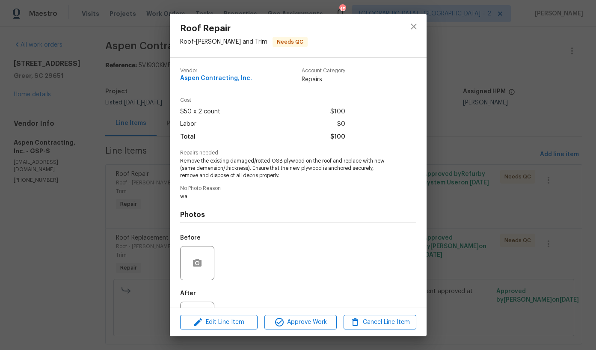
click at [93, 235] on div "Roof Repair Roof - Eaves and Trim Needs QC Vendor Aspen Contracting, Inc. Accou…" at bounding box center [298, 175] width 596 height 350
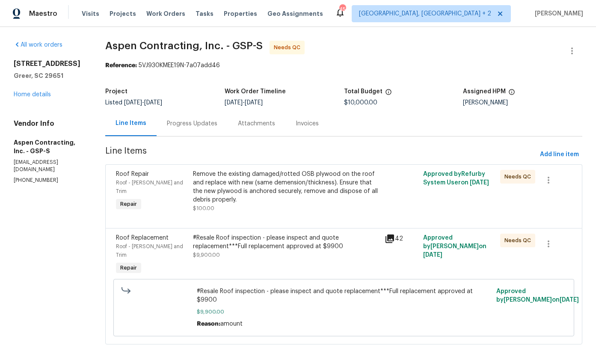
click at [181, 124] on div "Progress Updates" at bounding box center [192, 123] width 51 height 9
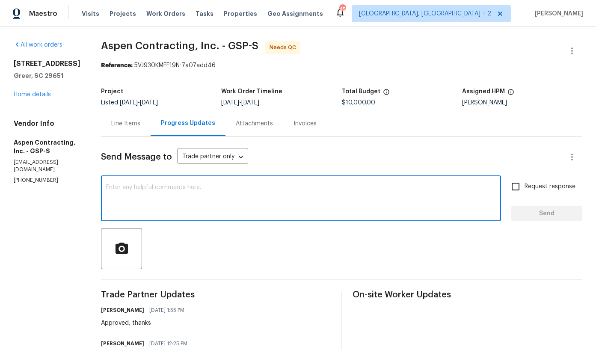
click at [196, 204] on textarea at bounding box center [301, 199] width 390 height 30
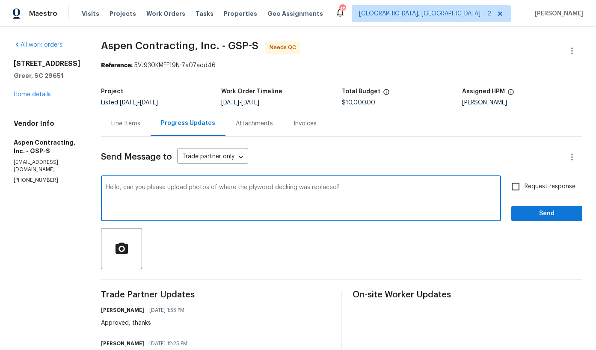
type textarea "Hello, can you please upload photos of where the plywood decking was replaced?"
click at [544, 189] on span "Request response" at bounding box center [550, 186] width 51 height 9
click at [525, 189] on input "Request response" at bounding box center [516, 187] width 18 height 18
checkbox input "true"
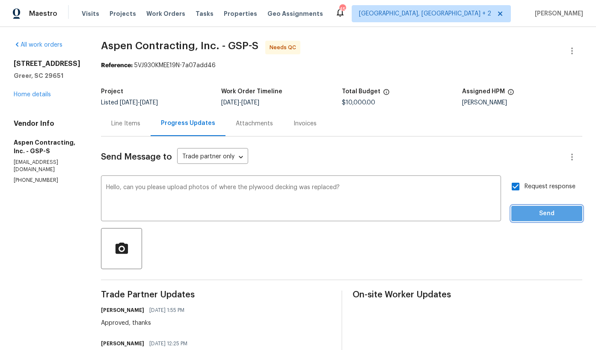
click at [535, 216] on span "Send" at bounding box center [546, 213] width 57 height 11
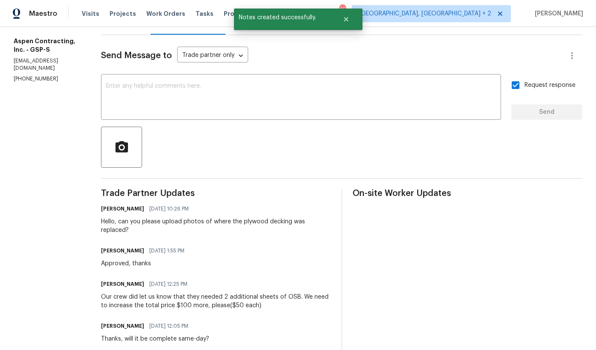
scroll to position [44, 0]
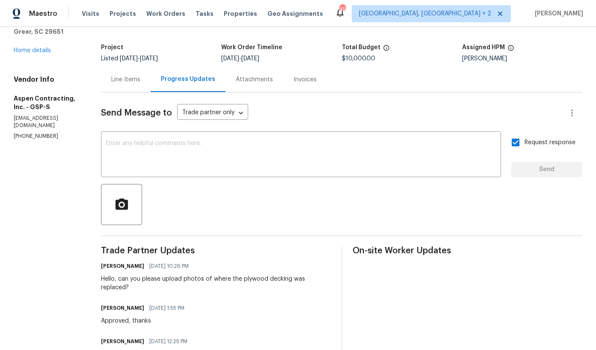
click at [118, 77] on div "Line Items" at bounding box center [125, 79] width 29 height 9
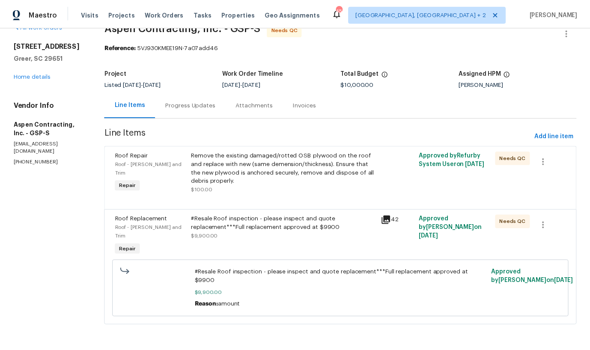
scroll to position [17, 0]
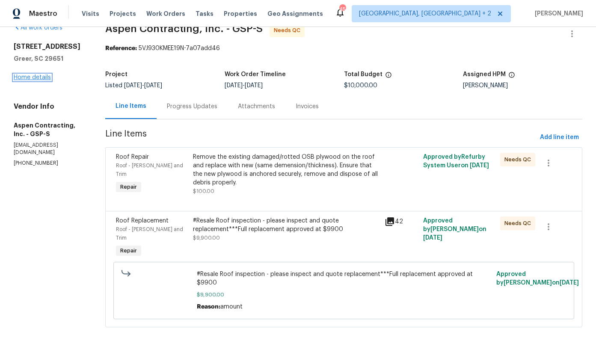
click at [42, 80] on link "Home details" at bounding box center [32, 77] width 37 height 6
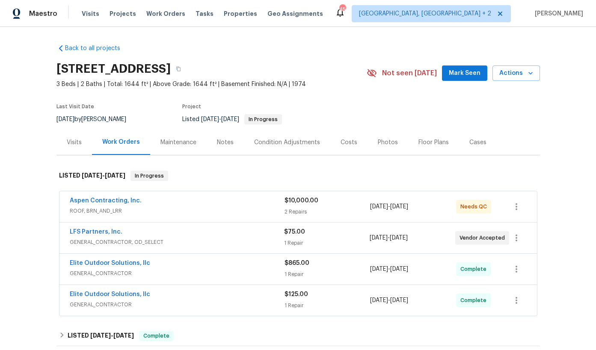
click at [230, 151] on div "Notes" at bounding box center [225, 142] width 37 height 25
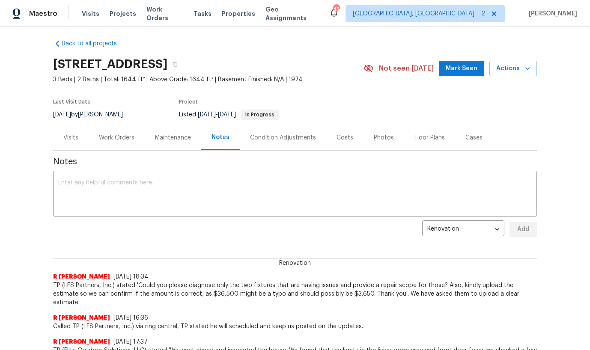
scroll to position [41, 0]
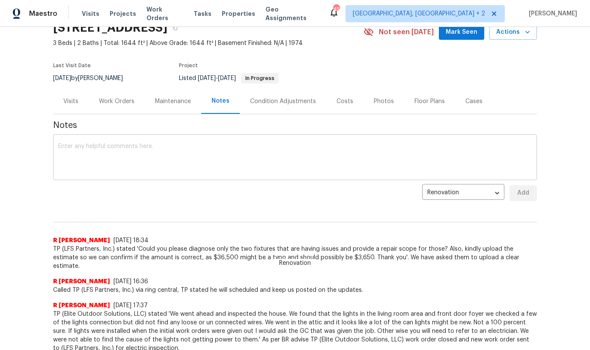
click at [154, 155] on textarea at bounding box center [294, 158] width 473 height 30
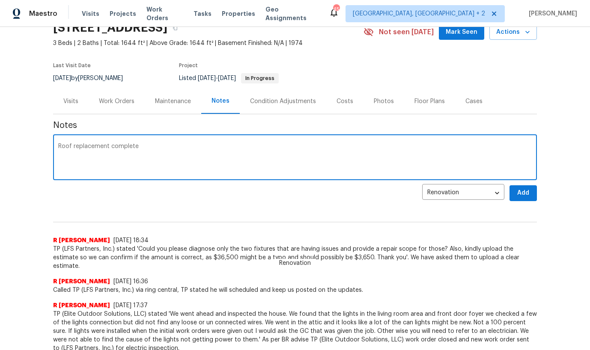
type textarea "Roof replacement complete"
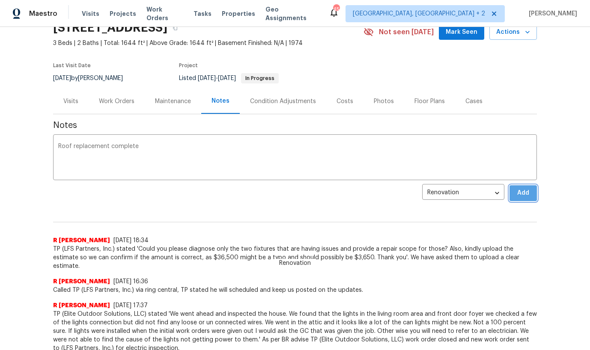
click at [517, 190] on span "Add" at bounding box center [523, 193] width 14 height 11
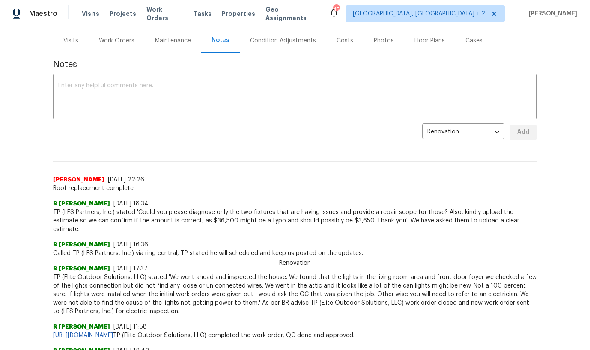
scroll to position [0, 0]
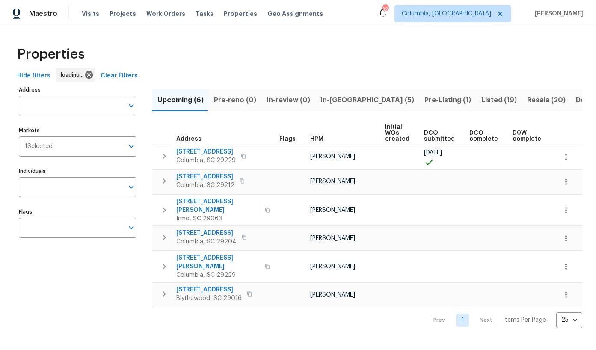
click at [63, 110] on input "Address" at bounding box center [71, 106] width 105 height 20
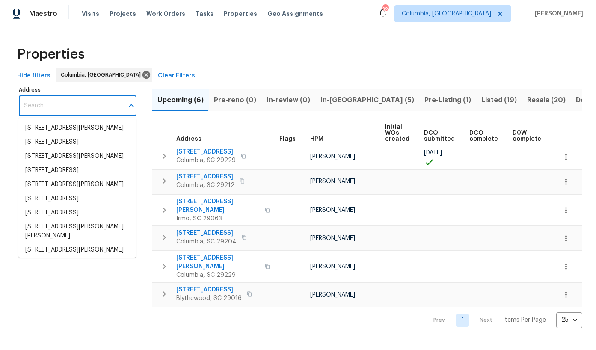
click at [63, 110] on input "Address" at bounding box center [71, 106] width 105 height 20
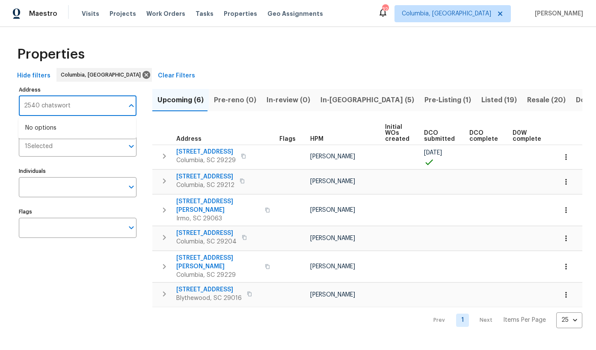
type input "2540 chatsworth"
click at [69, 131] on li "2540 Chatsworth Rd Columbia SC 29223" at bounding box center [77, 128] width 118 height 14
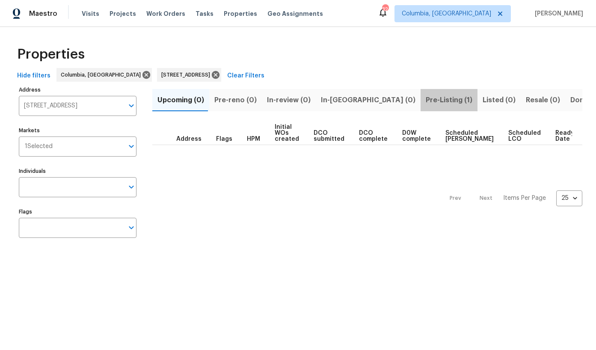
click at [426, 101] on span "Pre-Listing (1)" at bounding box center [449, 100] width 47 height 12
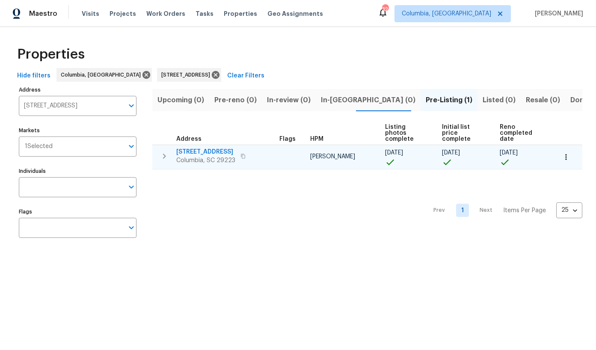
click at [202, 150] on span "2540 Chatsworth Rd" at bounding box center [205, 152] width 59 height 9
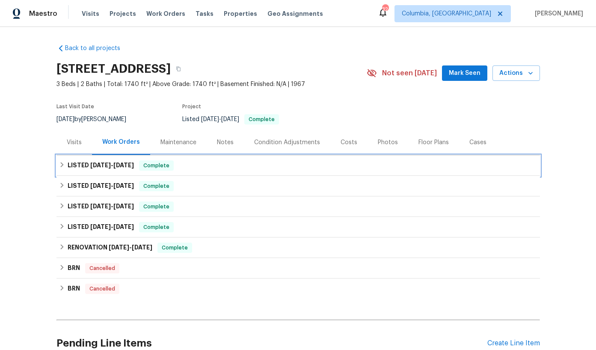
click at [107, 165] on span "8/15/25" at bounding box center [100, 165] width 21 height 6
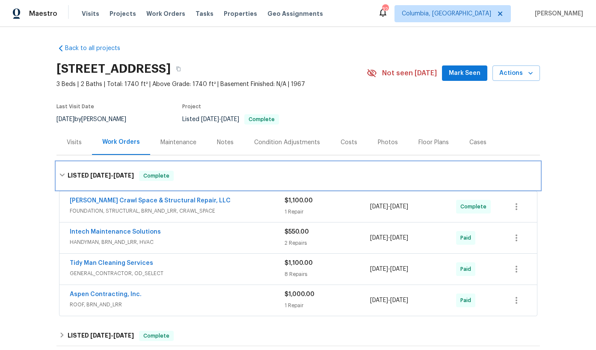
click at [106, 171] on h6 "LISTED 8/15/25 - 9/12/25" at bounding box center [101, 176] width 66 height 10
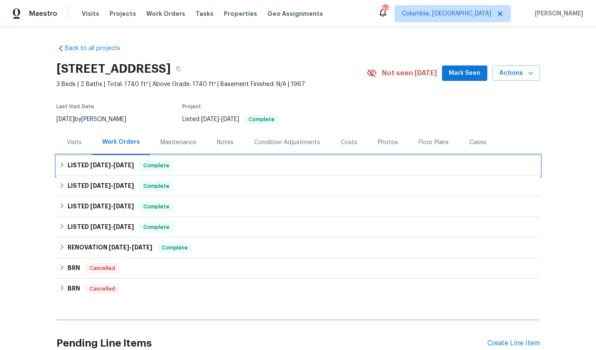
click at [100, 165] on span "8/15/25" at bounding box center [100, 165] width 21 height 6
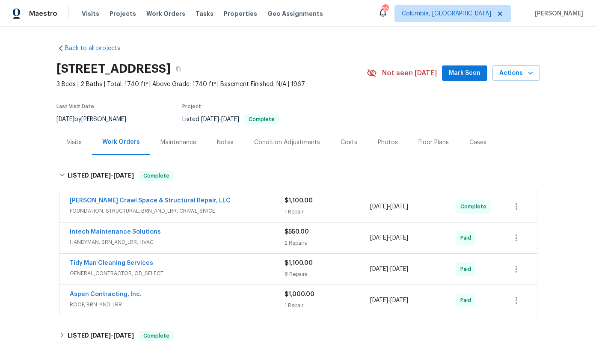
click at [190, 206] on div "Falcone Crawl Space & Structural Repair, LLC" at bounding box center [177, 201] width 215 height 10
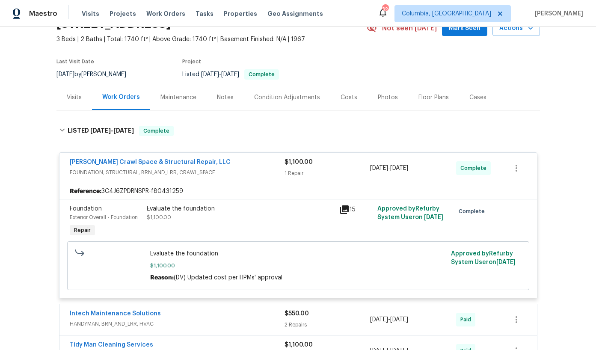
scroll to position [92, 0]
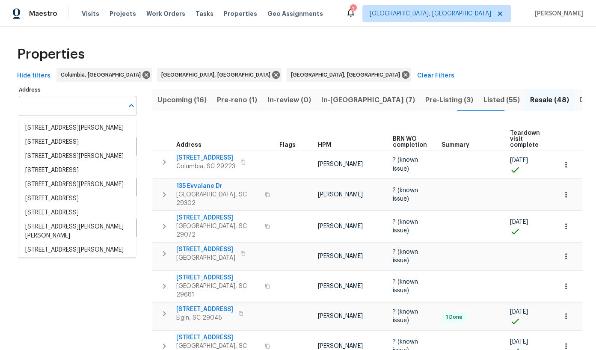
click at [41, 106] on input "Address" at bounding box center [71, 106] width 105 height 20
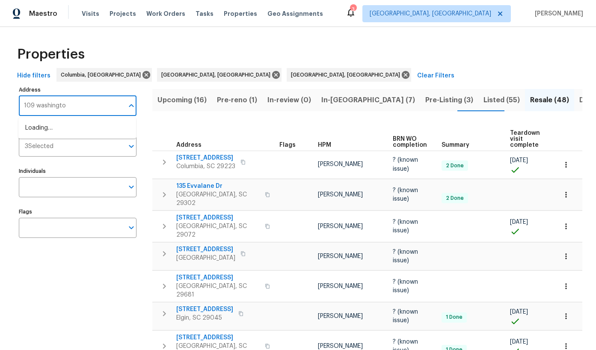
type input "109 [US_STATE]"
click at [39, 125] on li "109 Washington Dr Ladson SC 29456" at bounding box center [77, 132] width 118 height 23
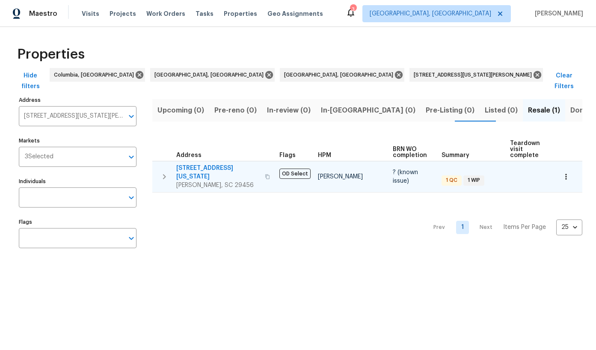
click at [214, 164] on span "[STREET_ADDRESS][US_STATE]" at bounding box center [217, 172] width 83 height 17
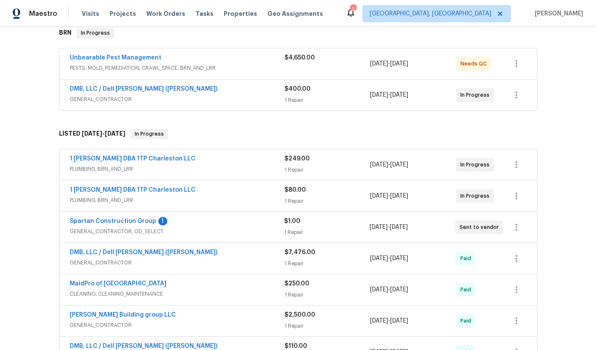
scroll to position [142, 0]
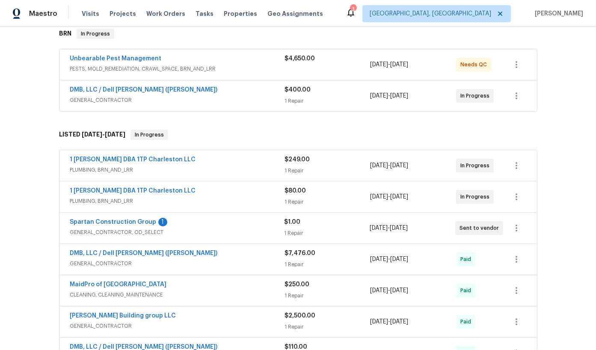
click at [181, 226] on div "Spartan Construction Group 1" at bounding box center [177, 223] width 214 height 10
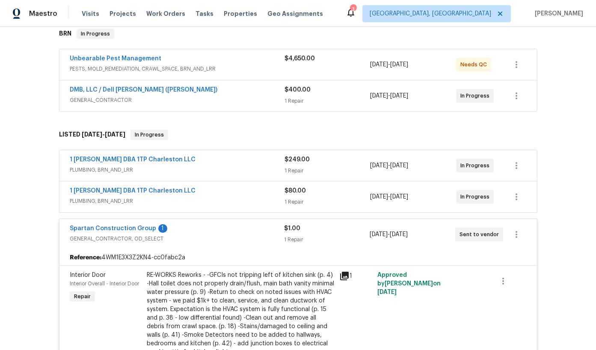
click at [181, 226] on div "Spartan Construction Group 1" at bounding box center [177, 229] width 214 height 10
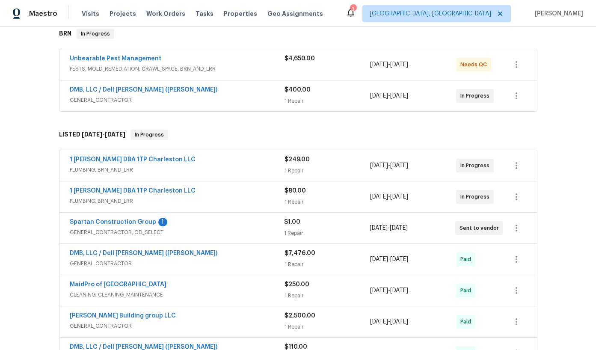
click at [199, 197] on span "PLUMBING, BRN_AND_LRR" at bounding box center [177, 201] width 215 height 9
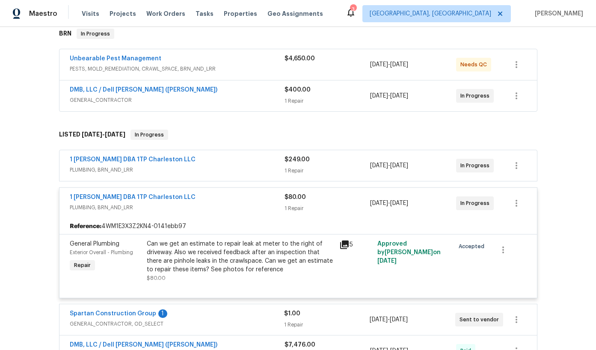
click at [199, 199] on div "1 [PERSON_NAME] DBA 1TP Charleston LLC" at bounding box center [177, 198] width 215 height 10
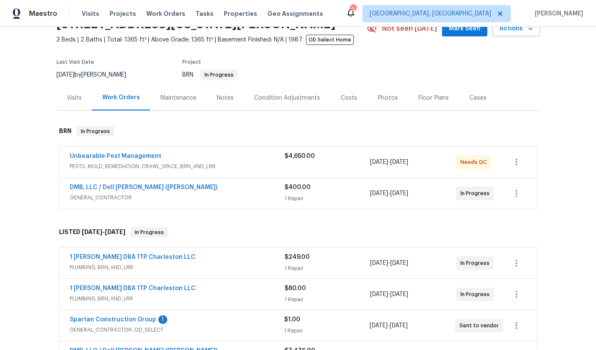
scroll to position [40, 0]
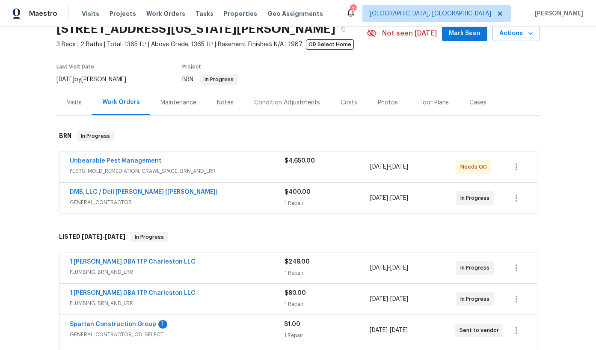
click at [199, 199] on span "GENERAL_CONTRACTOR" at bounding box center [177, 202] width 215 height 9
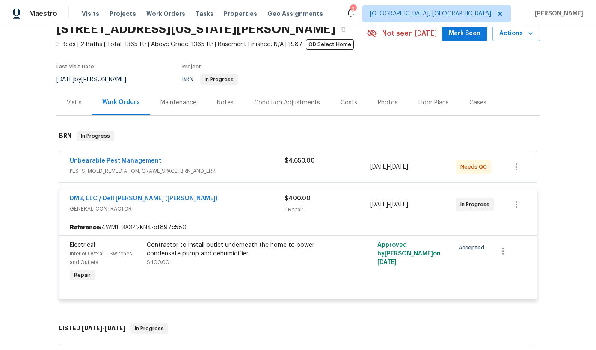
click at [200, 199] on div "DMB, LLC / Dell [PERSON_NAME] ([PERSON_NAME])" at bounding box center [177, 199] width 215 height 10
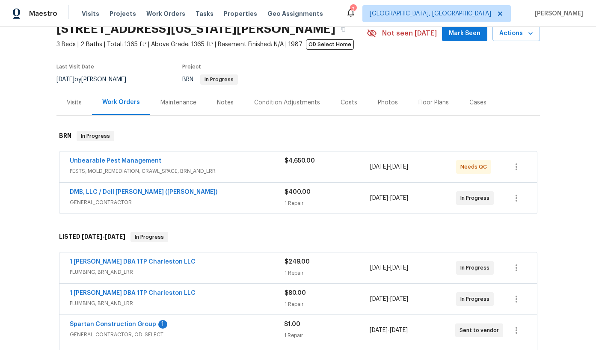
click at [215, 175] on span "PESTS, MOLD_REMEDIATION, CRAWL_SPACE, BRN_AND_LRR" at bounding box center [177, 171] width 215 height 9
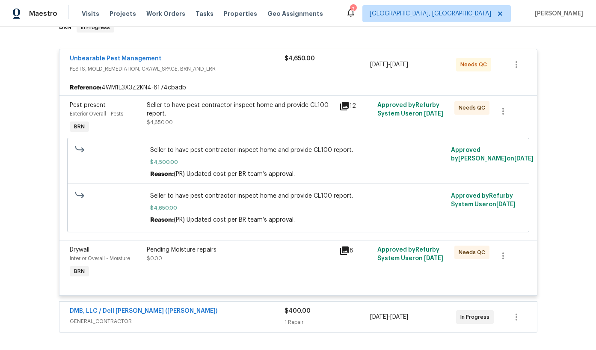
scroll to position [158, 0]
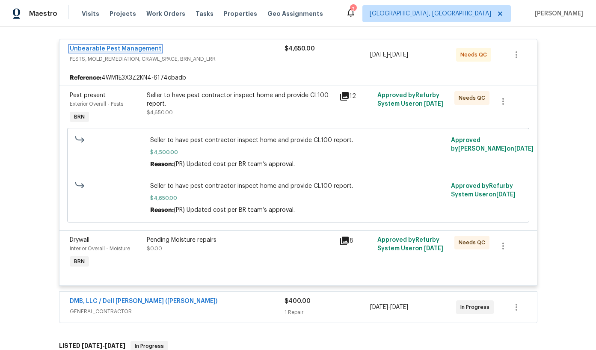
click at [120, 48] on link "Unbearable Pest Management" at bounding box center [116, 49] width 92 height 6
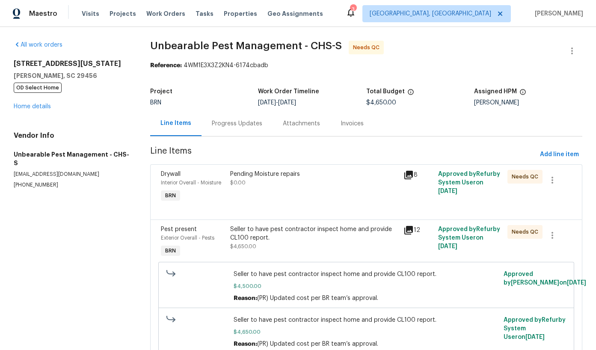
click at [221, 125] on div "Progress Updates" at bounding box center [237, 123] width 51 height 9
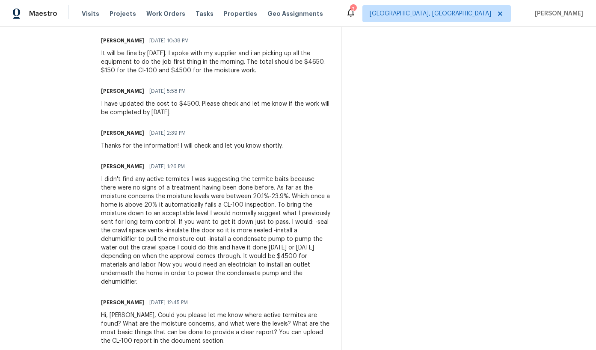
scroll to position [588, 0]
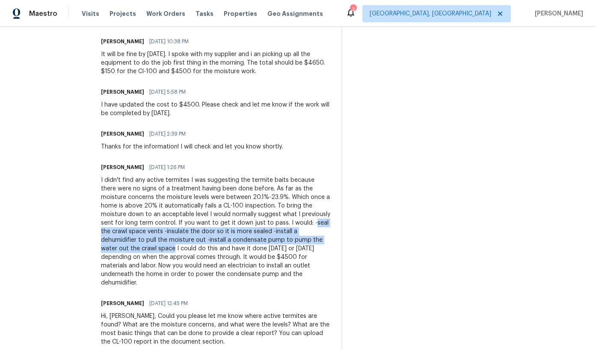
drag, startPoint x: 273, startPoint y: 223, endPoint x: 119, endPoint y: 250, distance: 156.5
click at [119, 250] on div "I didn't find any active termites I was suggesting the termite baits because th…" at bounding box center [216, 231] width 230 height 111
copy div "seal the crawl space vents -insulate the door so it is more sealed -install a d…"
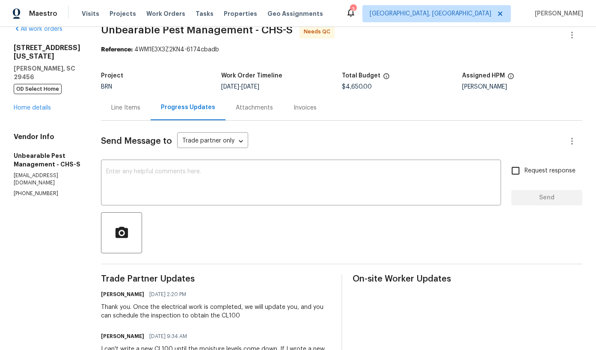
scroll to position [3, 0]
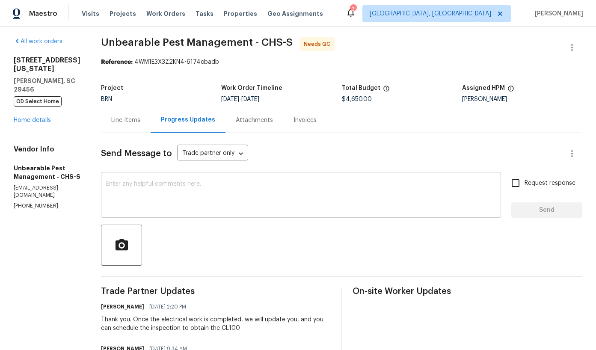
click at [160, 200] on textarea at bounding box center [301, 196] width 390 height 30
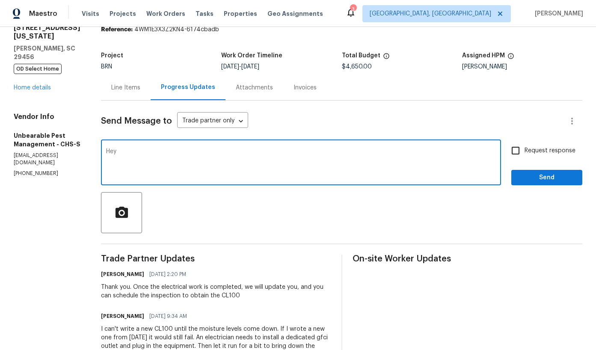
scroll to position [0, 0]
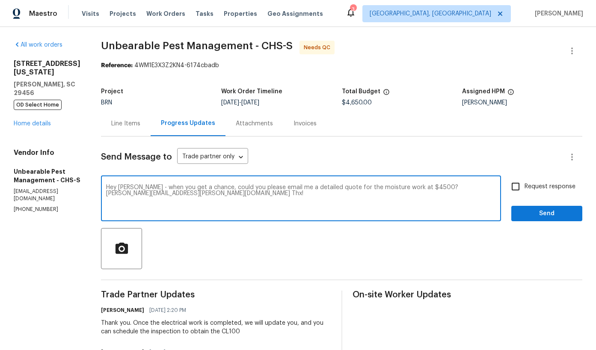
type textarea "Hey [PERSON_NAME] - when you get a chance, could you please email me a detailed…"
click at [525, 186] on span "Request response" at bounding box center [550, 186] width 51 height 9
click at [523, 186] on input "Request response" at bounding box center [516, 187] width 18 height 18
checkbox input "true"
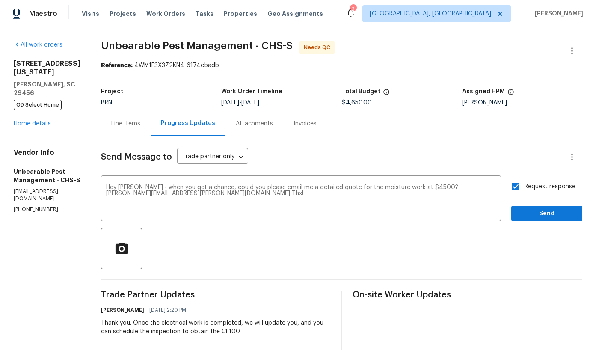
click at [521, 205] on div "Request response Send" at bounding box center [546, 200] width 71 height 44
click at [520, 212] on span "Send" at bounding box center [546, 213] width 57 height 11
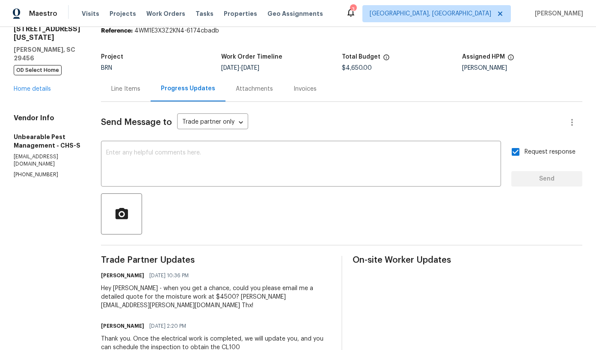
scroll to position [36, 0]
click at [117, 88] on div "Line Items" at bounding box center [125, 88] width 29 height 9
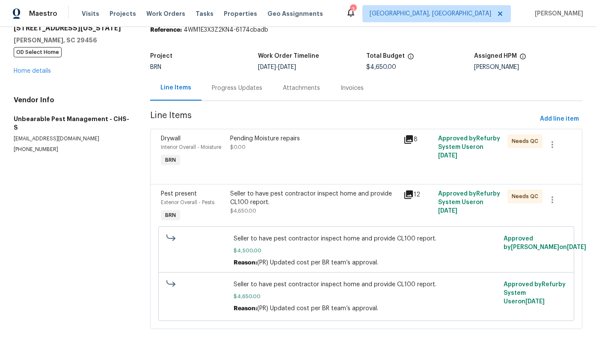
click at [297, 198] on div "Seller to have pest contractor inspect home and provide CL100 report." at bounding box center [314, 198] width 168 height 17
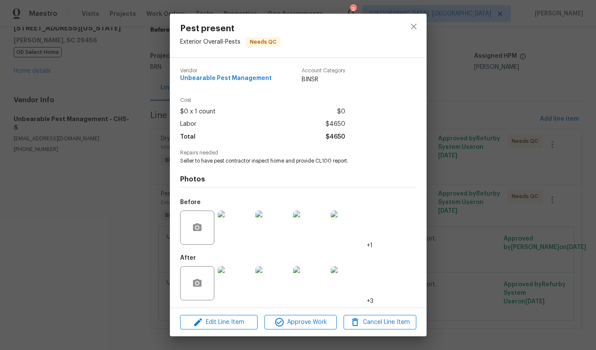
scroll to position [1, 0]
click at [234, 280] on img at bounding box center [235, 282] width 34 height 34
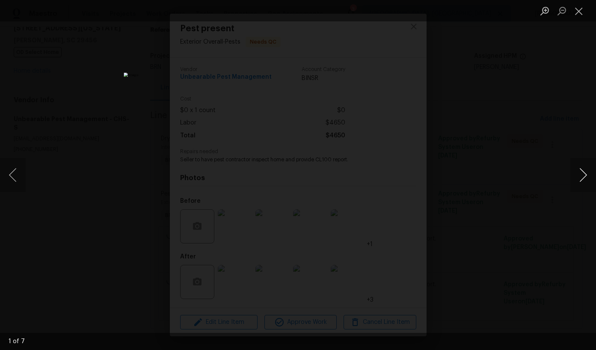
click at [577, 175] on button "Next image" at bounding box center [583, 175] width 26 height 34
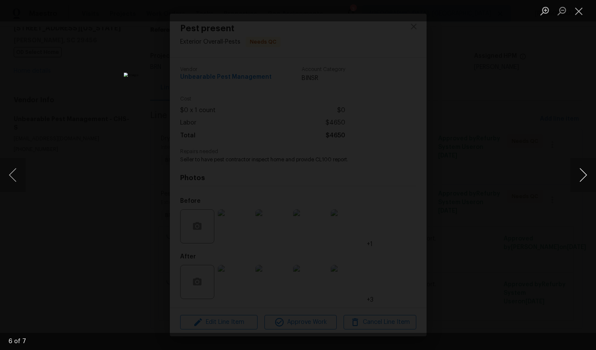
click at [581, 179] on button "Next image" at bounding box center [583, 175] width 26 height 34
click at [562, 231] on div "Lightbox" at bounding box center [298, 175] width 596 height 350
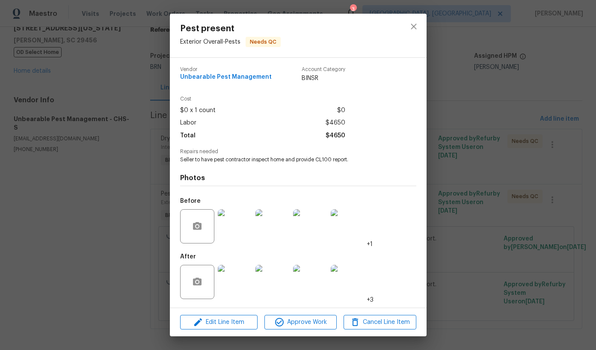
click at [499, 204] on div "Pest present Exterior Overall - Pests Needs QC Vendor Unbearable Pest Managemen…" at bounding box center [298, 175] width 596 height 350
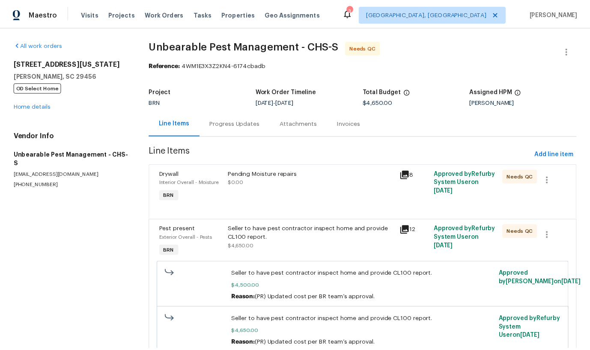
scroll to position [0, 0]
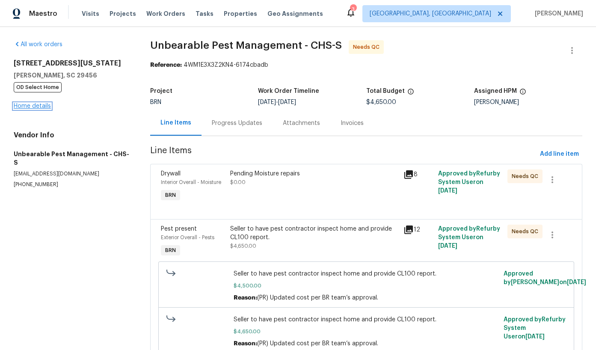
click at [21, 103] on link "Home details" at bounding box center [32, 106] width 37 height 6
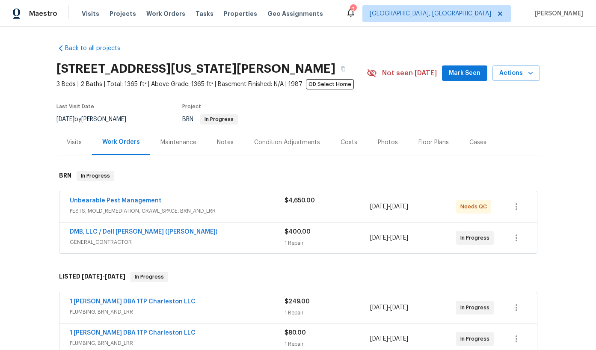
click at [225, 144] on div "Notes" at bounding box center [225, 142] width 17 height 9
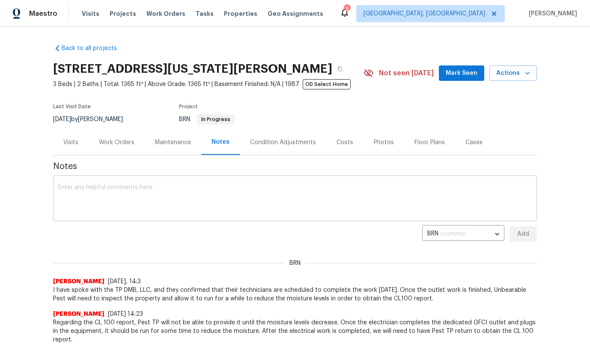
scroll to position [18, 0]
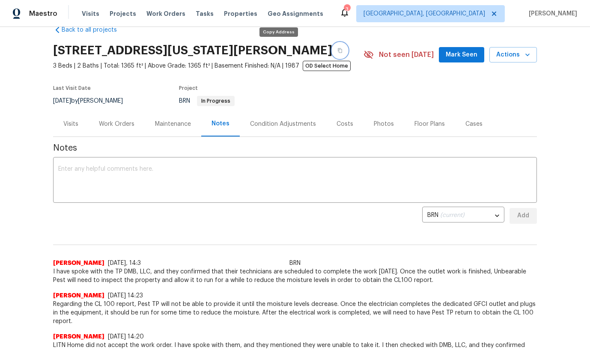
click at [337, 51] on icon "button" at bounding box center [339, 50] width 5 height 5
